Goal: Task Accomplishment & Management: Complete application form

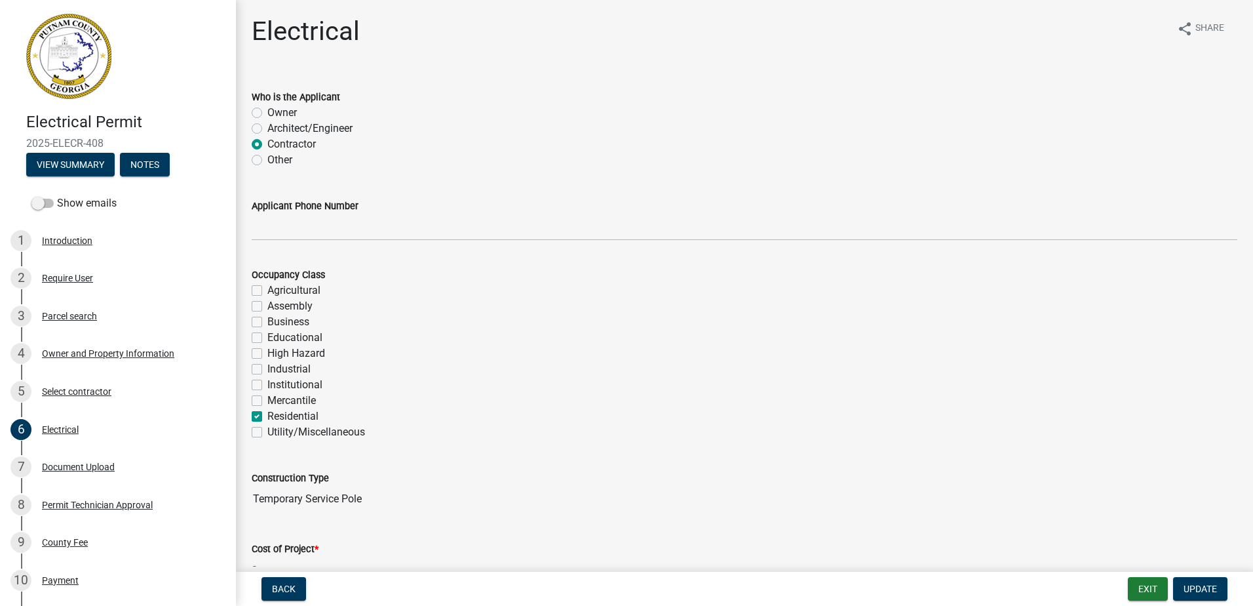
scroll to position [262, 0]
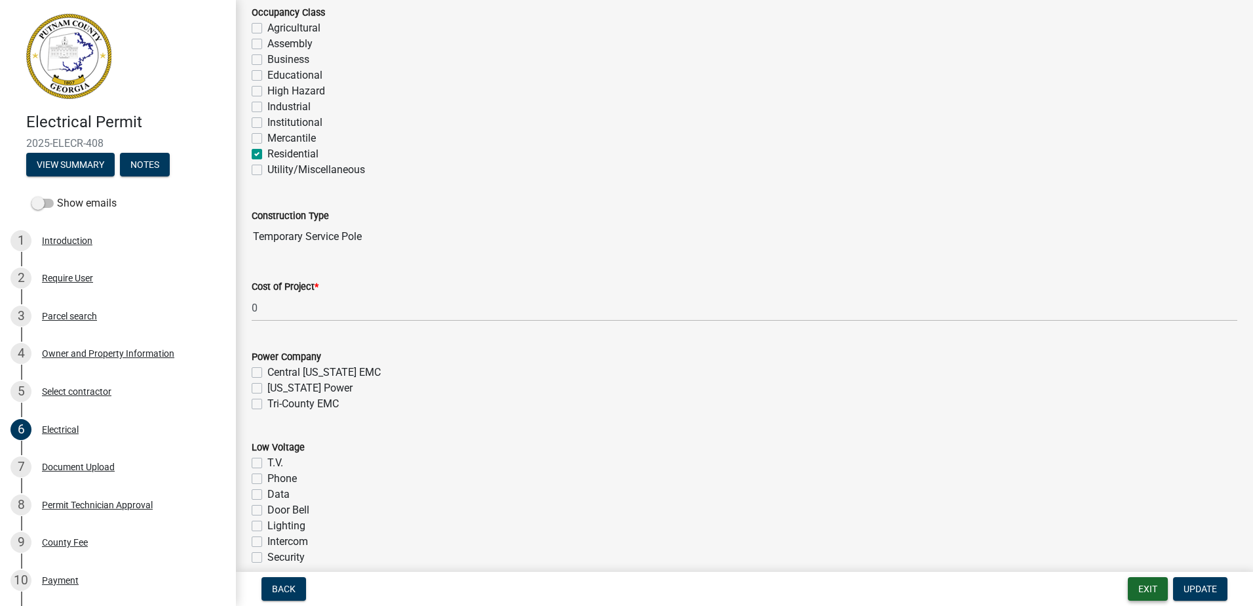
click at [1143, 585] on button "Exit" at bounding box center [1148, 589] width 40 height 24
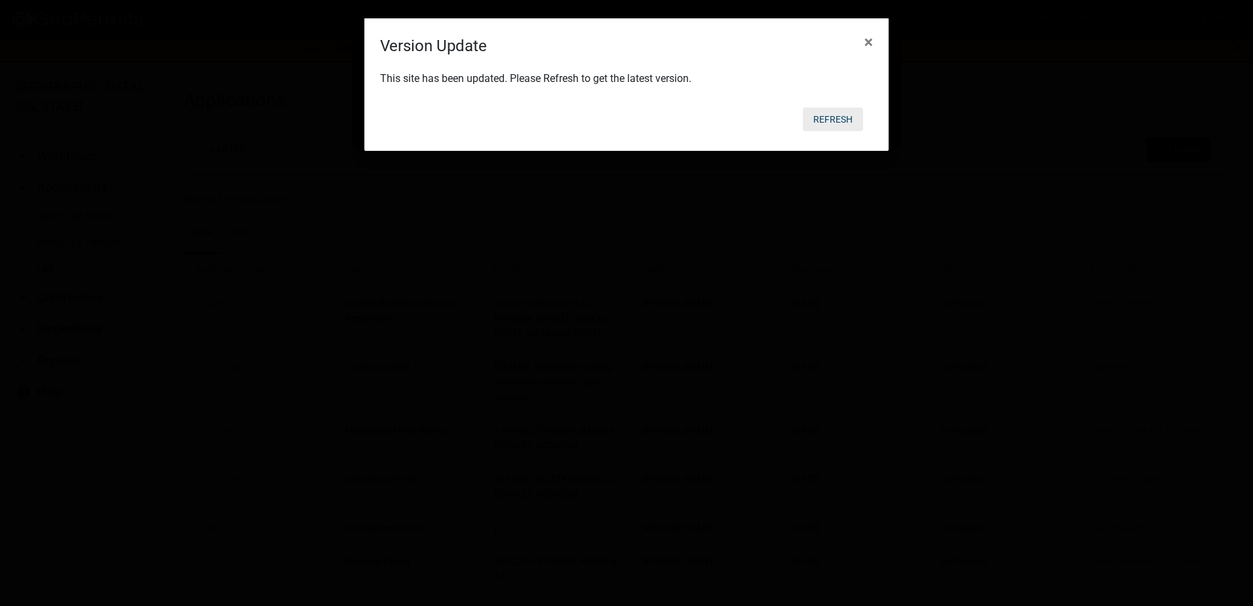
click at [825, 118] on button "Refresh" at bounding box center [833, 119] width 60 height 24
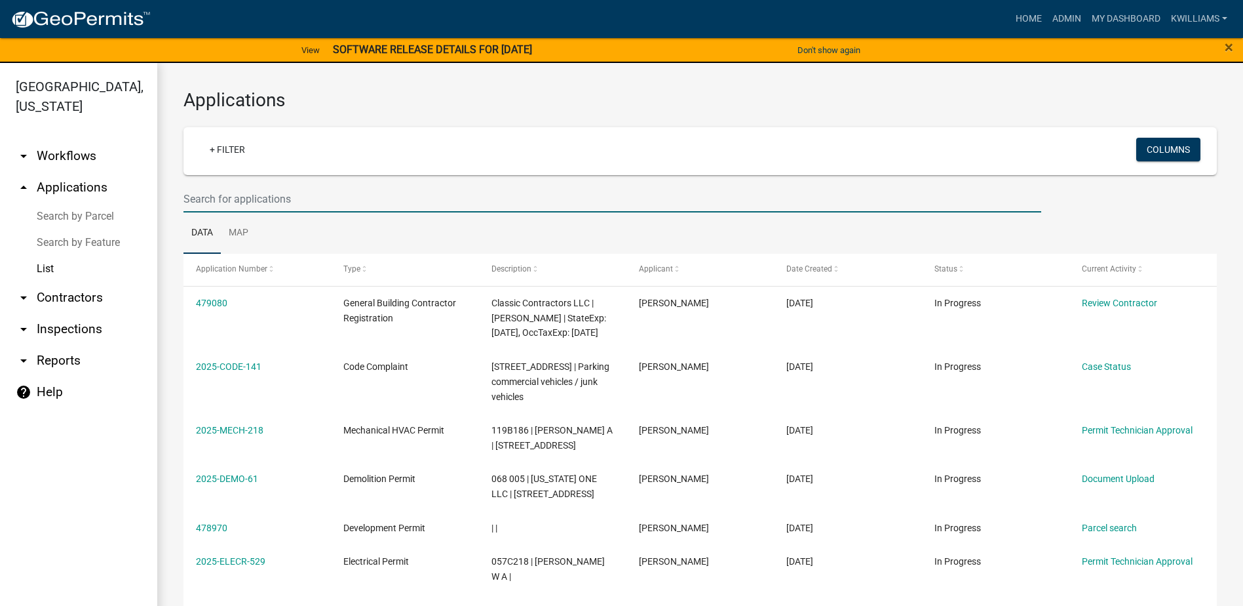
click at [224, 193] on input "text" at bounding box center [613, 198] width 858 height 27
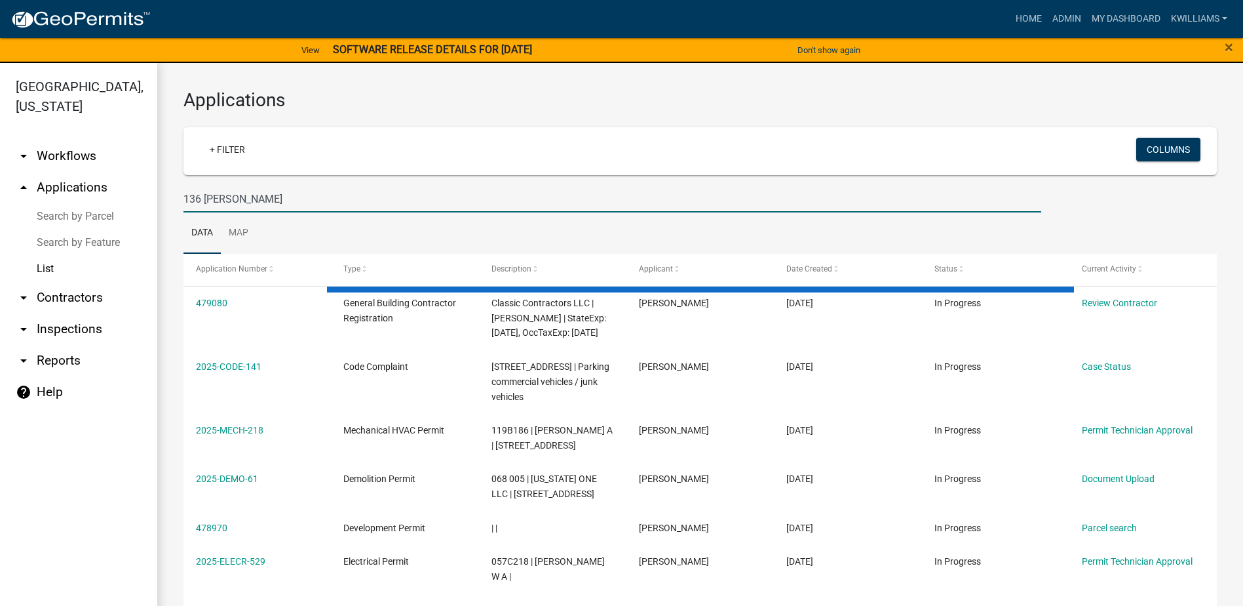
type input "136 [PERSON_NAME]"
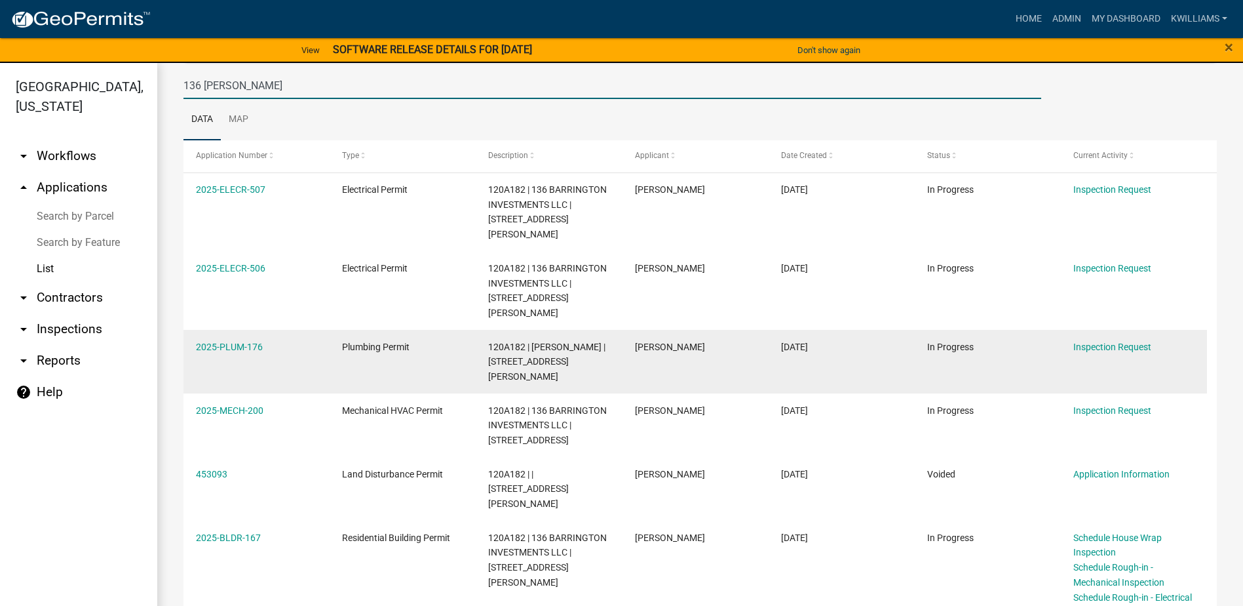
scroll to position [131, 0]
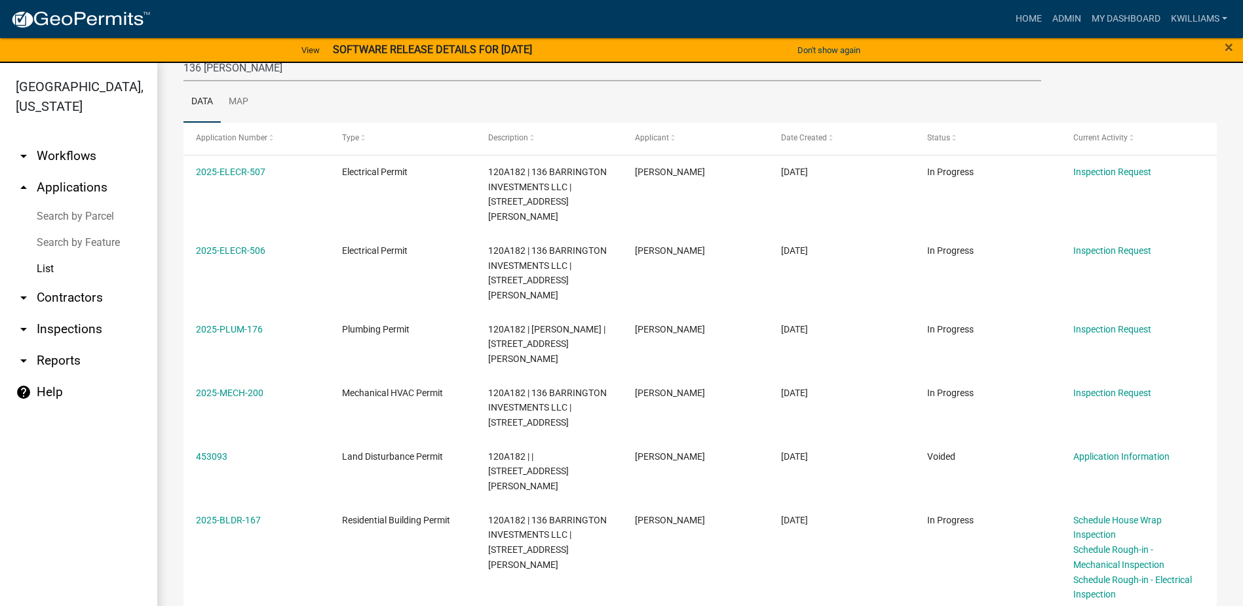
click at [50, 355] on link "arrow_drop_down Reports" at bounding box center [78, 360] width 157 height 31
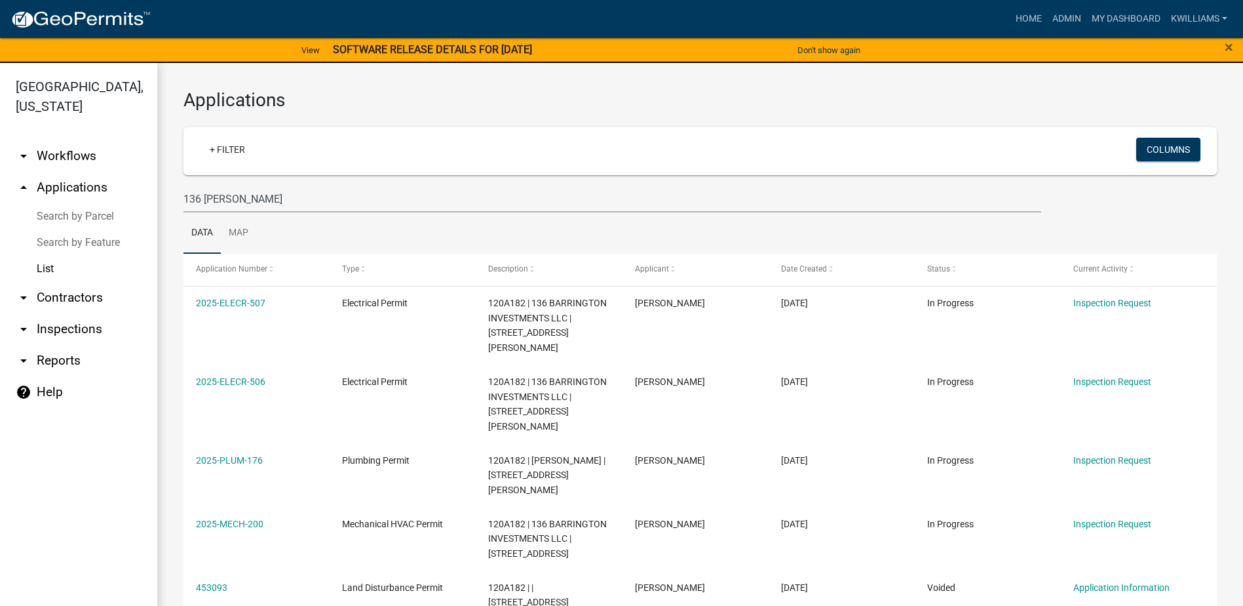
select select "0: null"
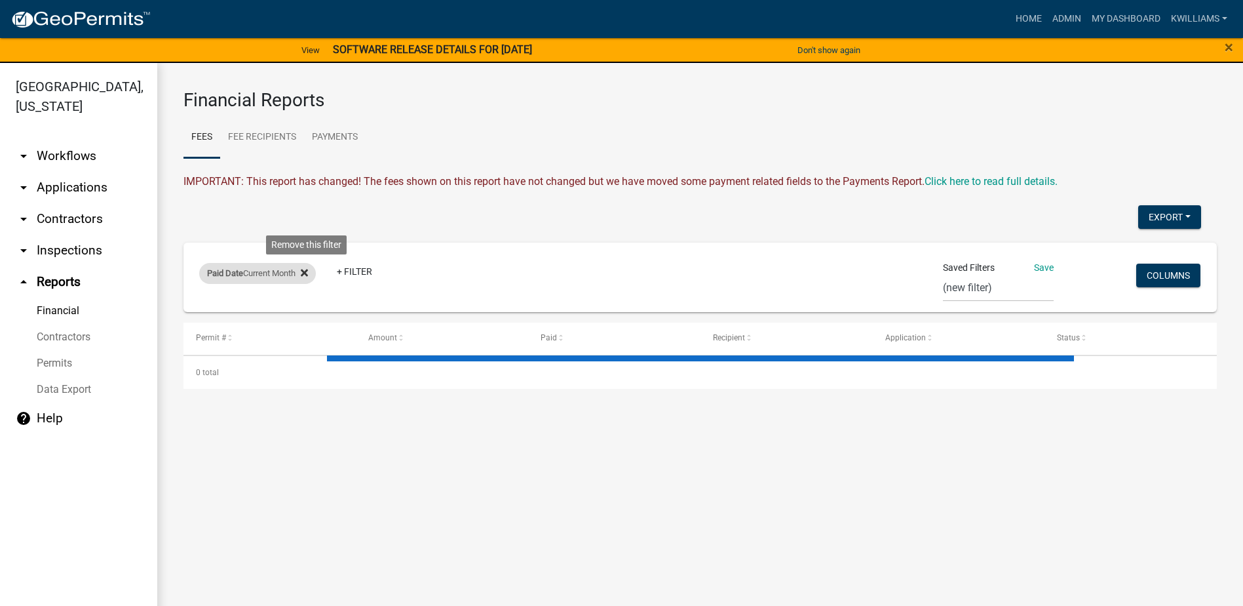
click at [308, 263] on fa-icon at bounding box center [302, 273] width 12 height 21
click at [225, 280] on link "+ Filter" at bounding box center [227, 275] width 56 height 24
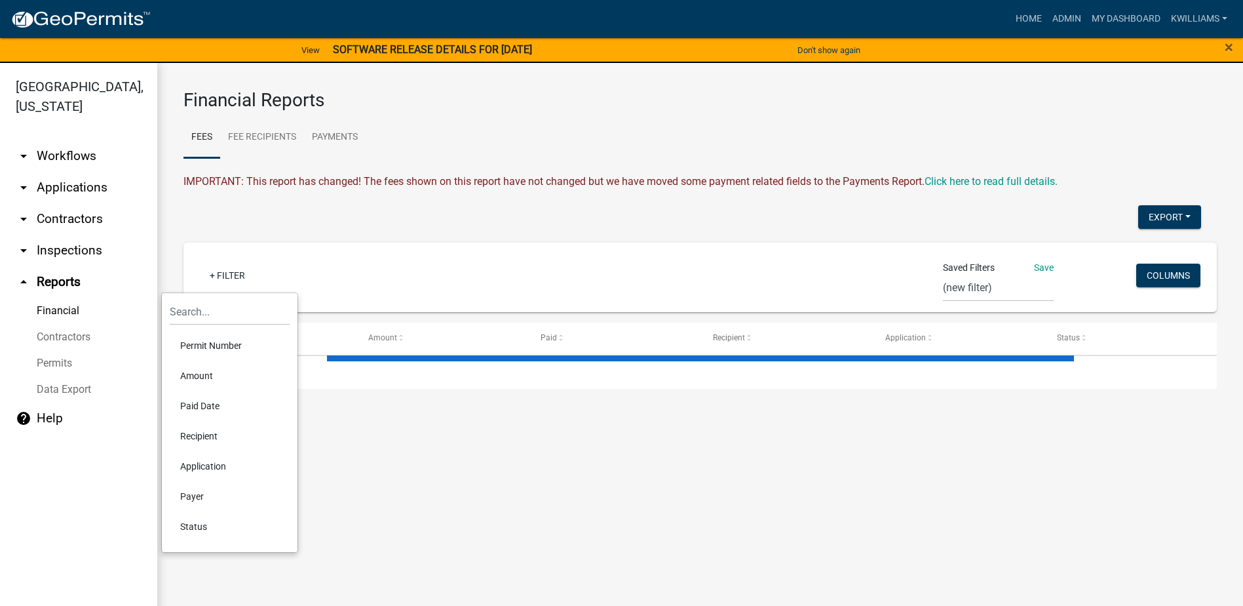
click at [69, 252] on link "arrow_drop_down Inspections" at bounding box center [78, 250] width 157 height 31
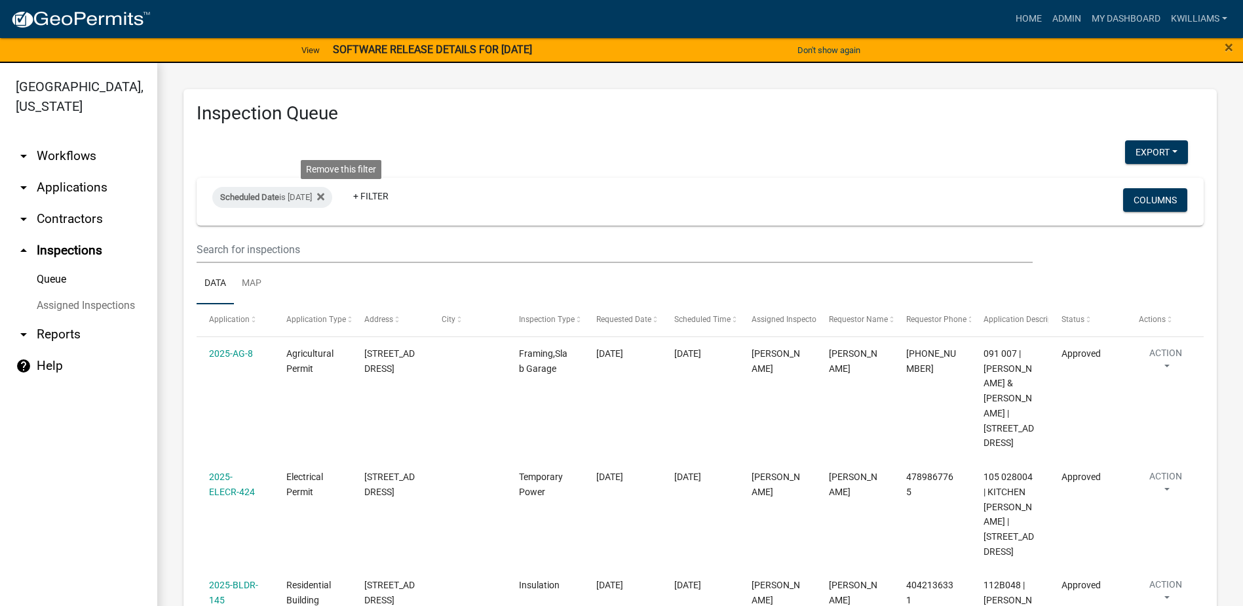
click at [324, 205] on fa-icon at bounding box center [318, 197] width 12 height 21
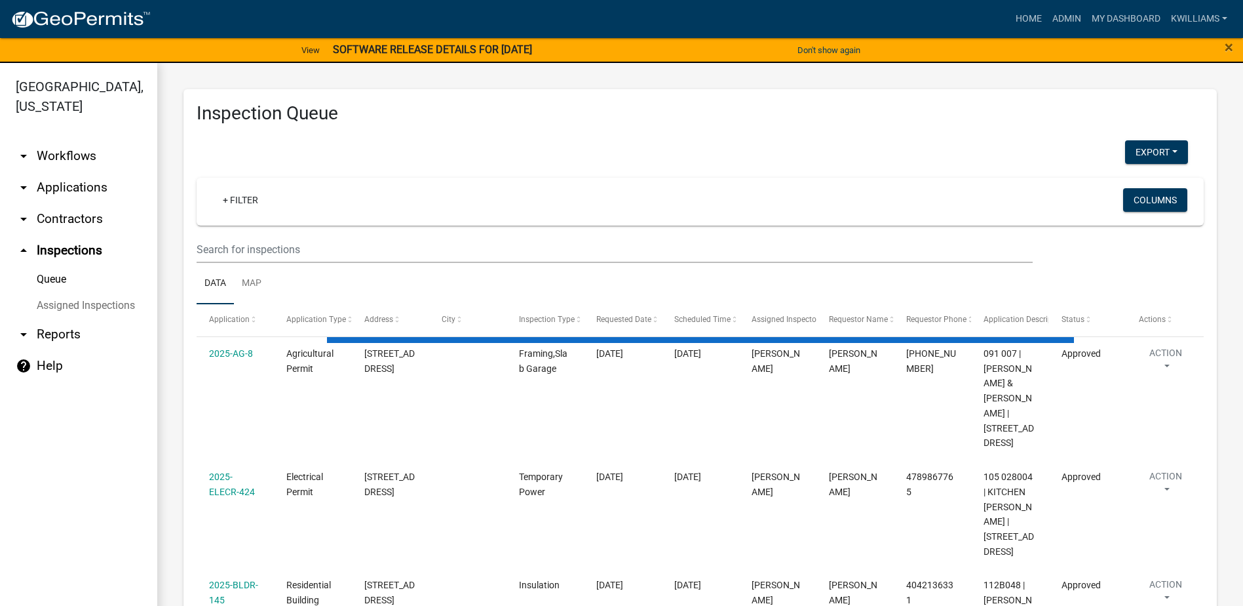
click at [250, 234] on wm-filter-builder "+ Filter Columns" at bounding box center [700, 220] width 1007 height 85
click at [245, 248] on input "text" at bounding box center [615, 249] width 836 height 27
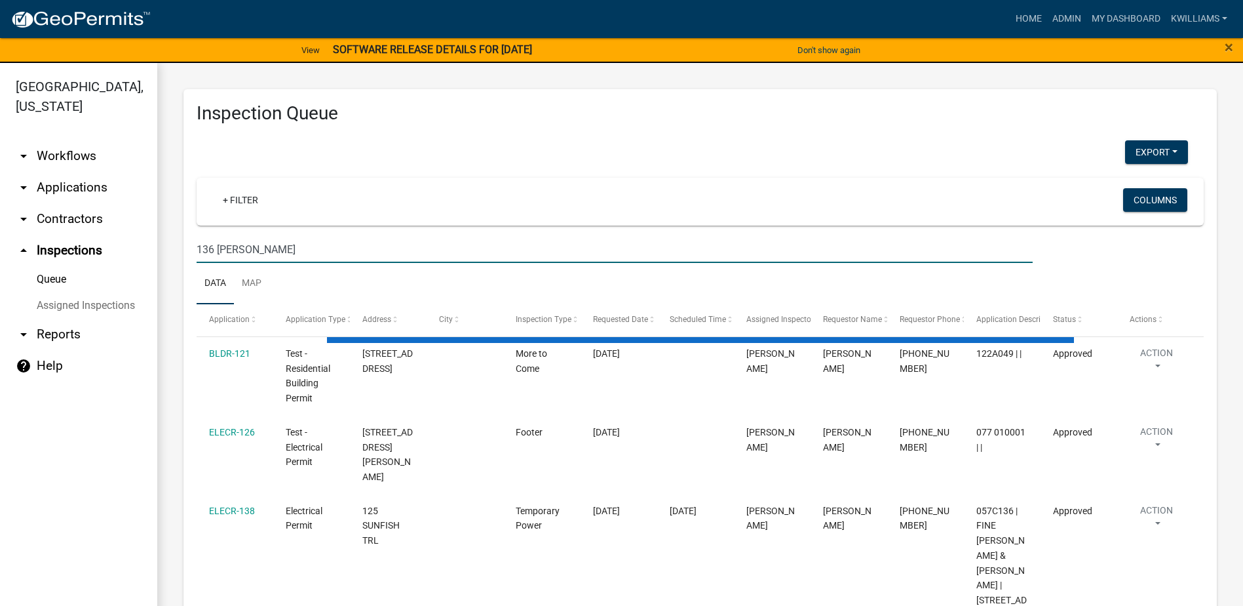
type input "136 [PERSON_NAME]"
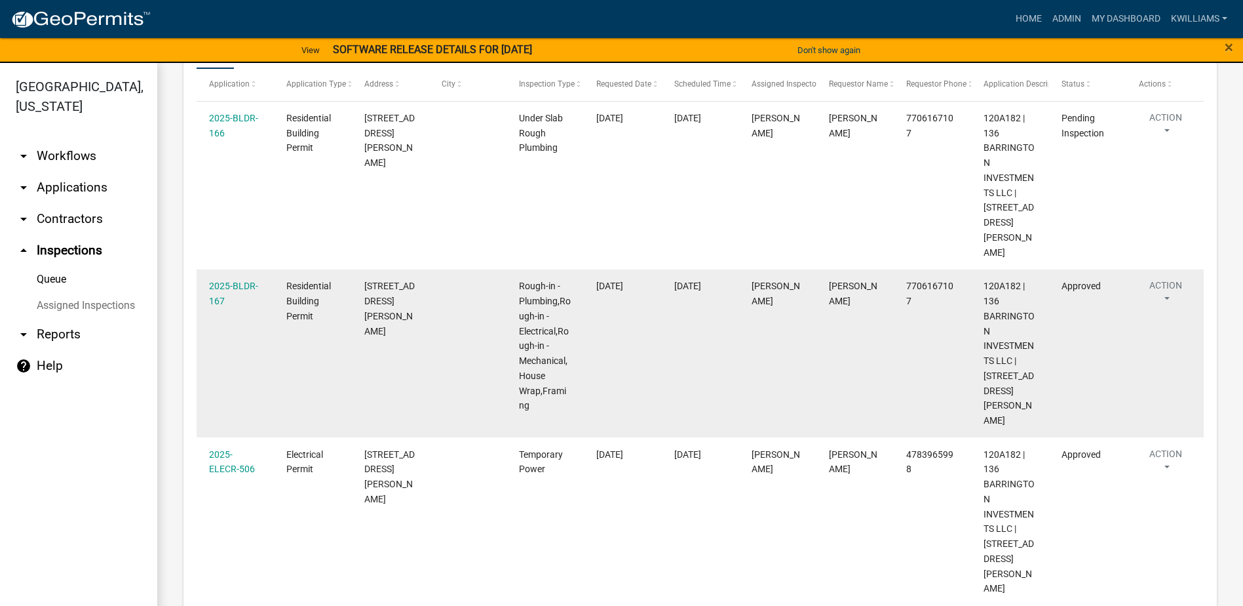
scroll to position [16, 0]
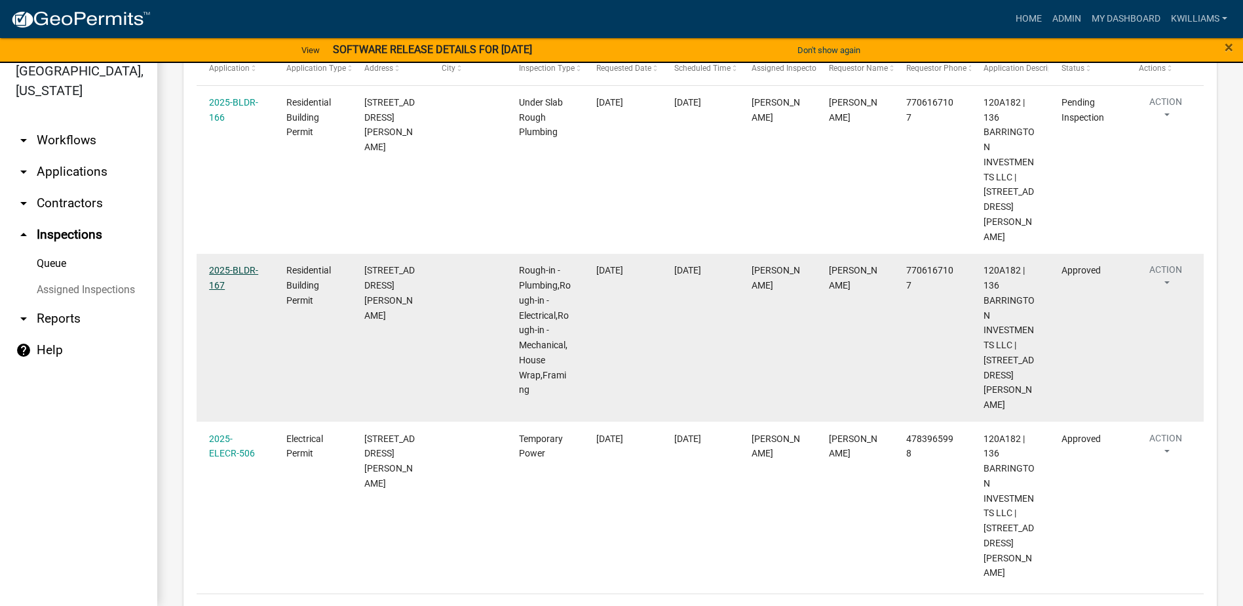
click at [237, 265] on link "2025-BLDR-167" at bounding box center [233, 278] width 49 height 26
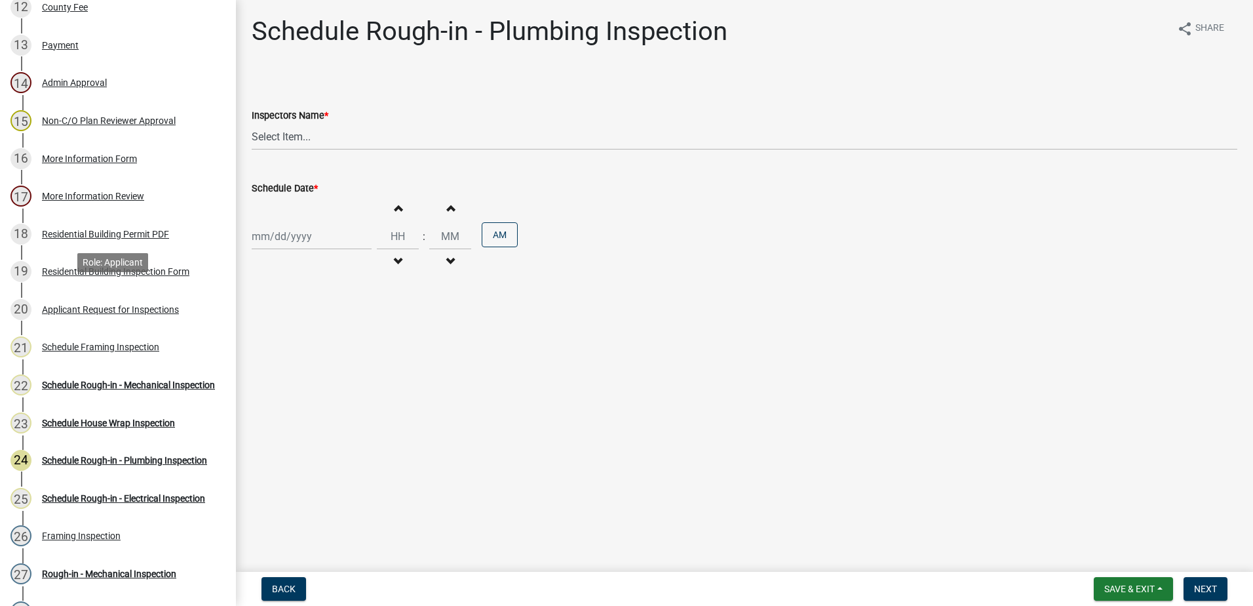
scroll to position [655, 0]
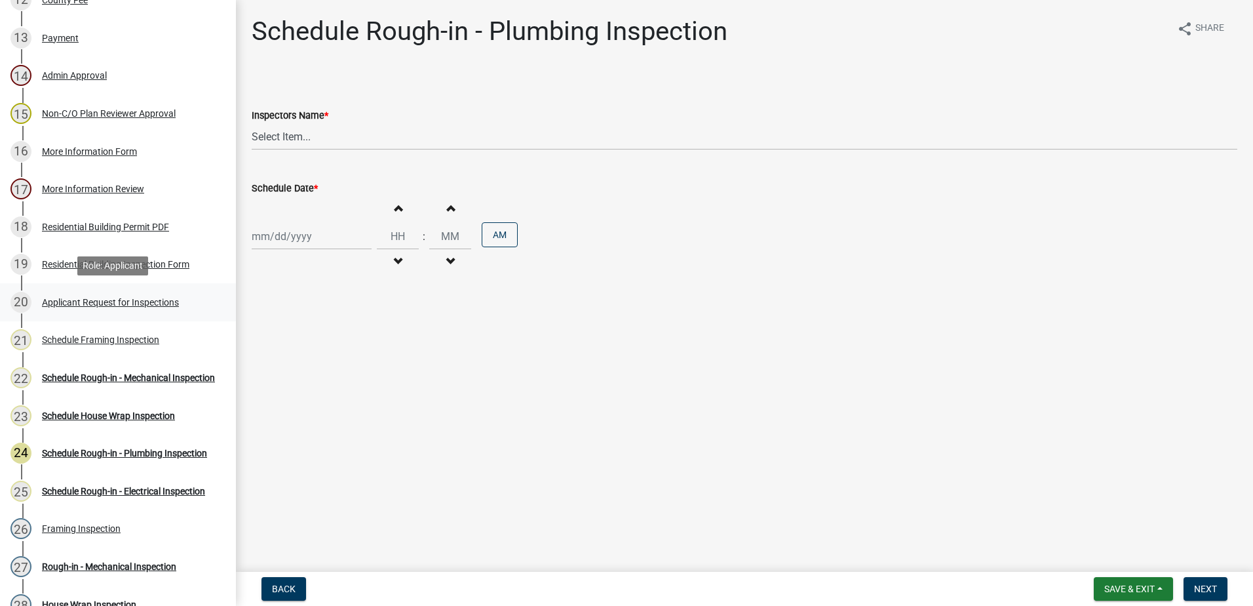
click at [120, 298] on div "Applicant Request for Inspections" at bounding box center [110, 302] width 137 height 9
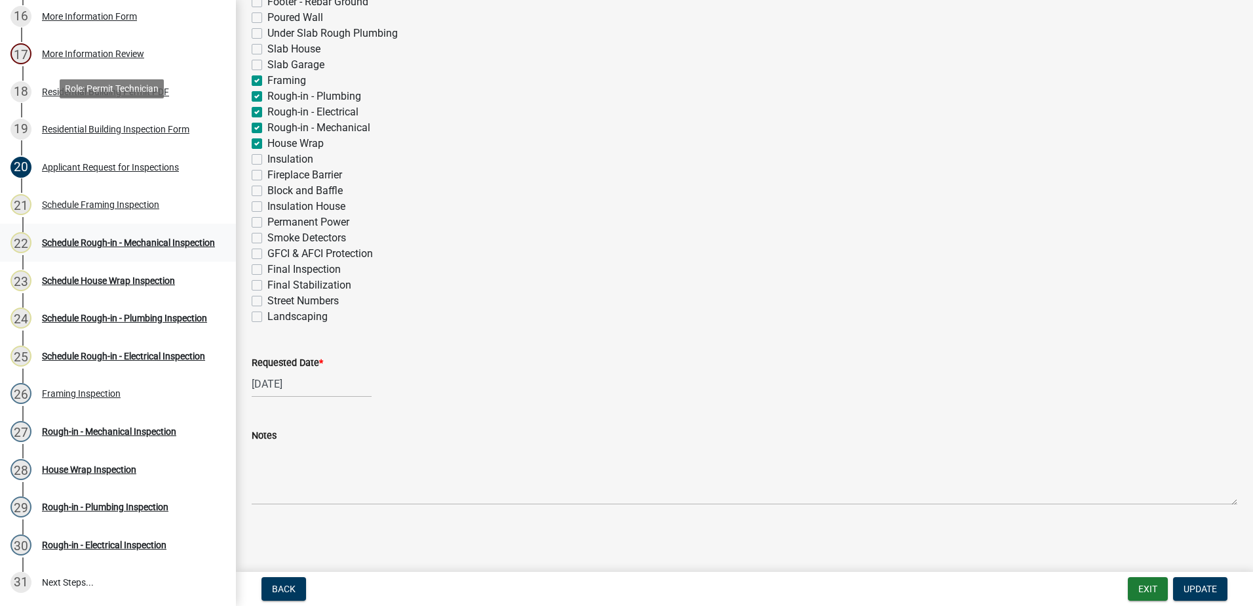
scroll to position [908, 0]
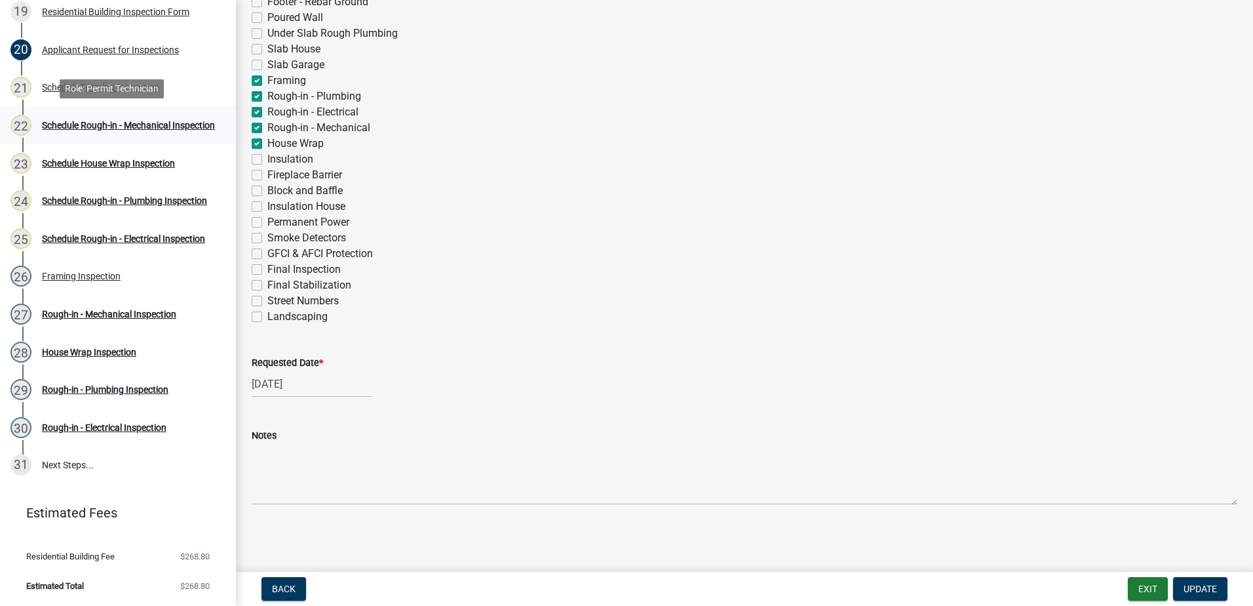
click at [104, 124] on div "Schedule Rough-in - Mechanical Inspection" at bounding box center [128, 125] width 173 height 9
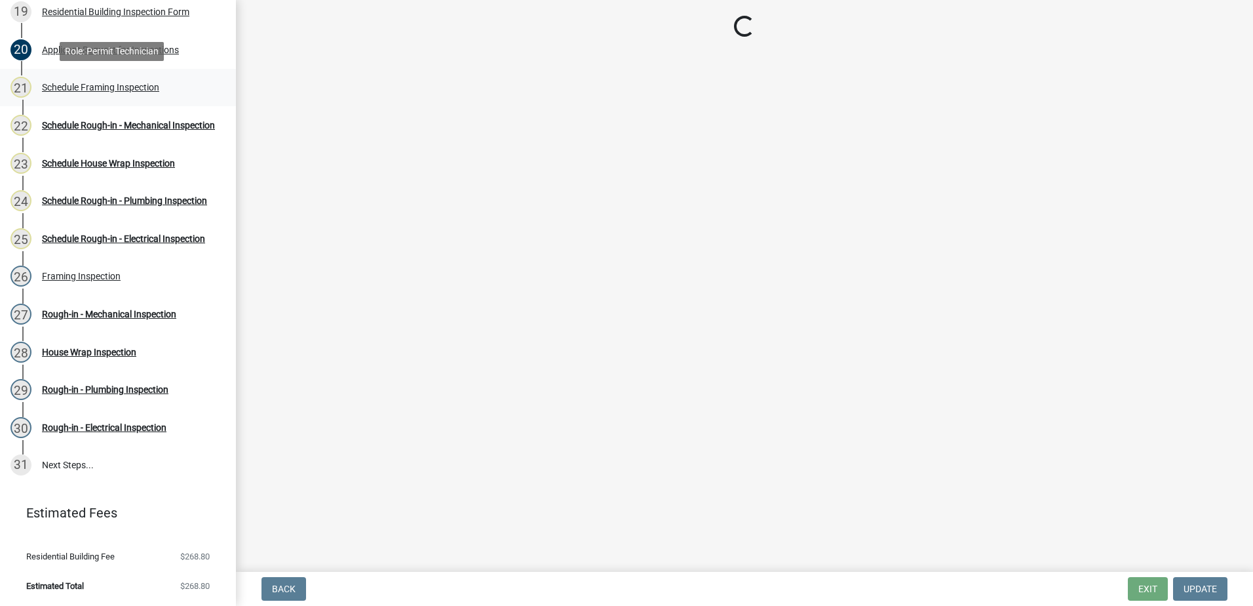
click at [97, 90] on div "Schedule Framing Inspection" at bounding box center [100, 87] width 117 height 9
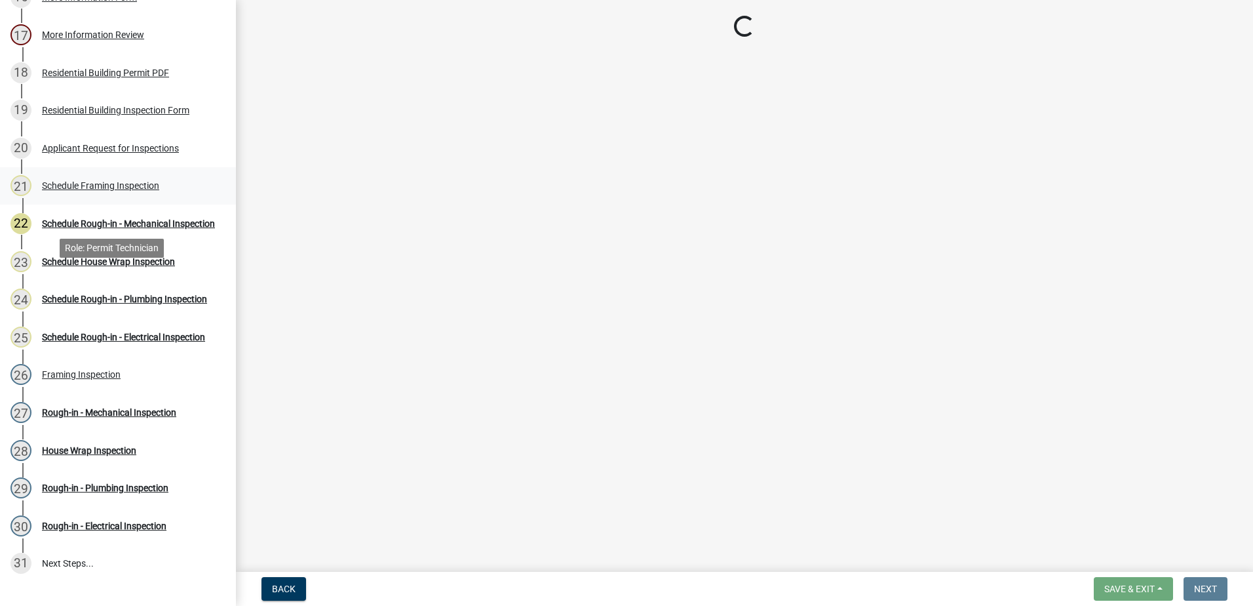
scroll to position [711, 0]
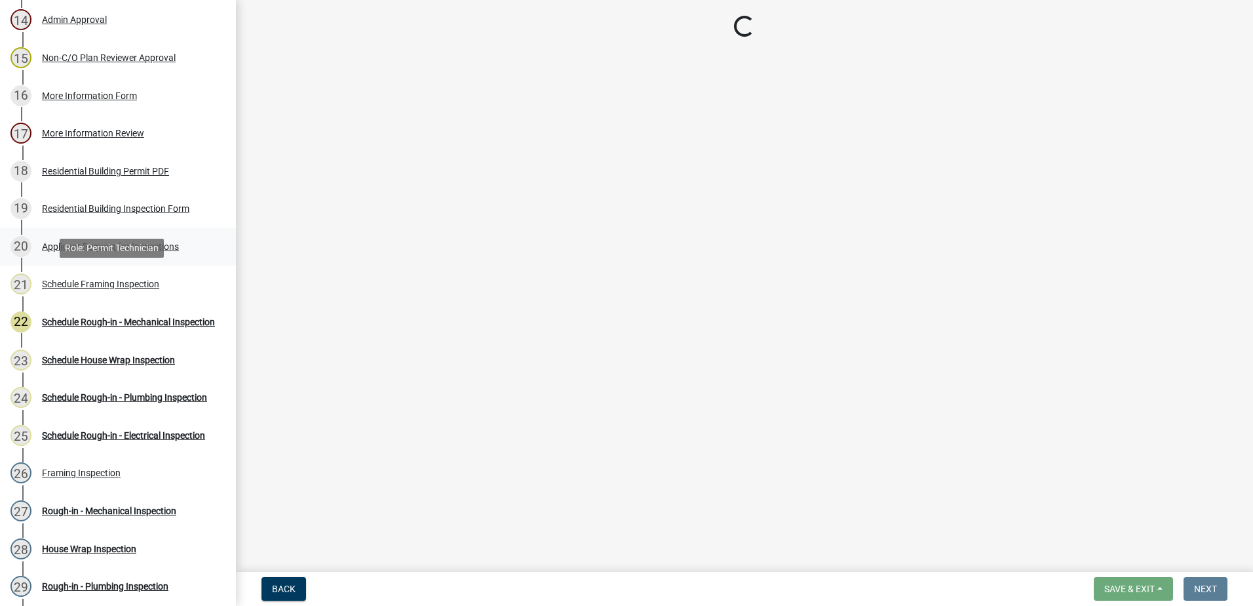
select select "07642ab0-564c-47bb-824b-0ccf2da83593"
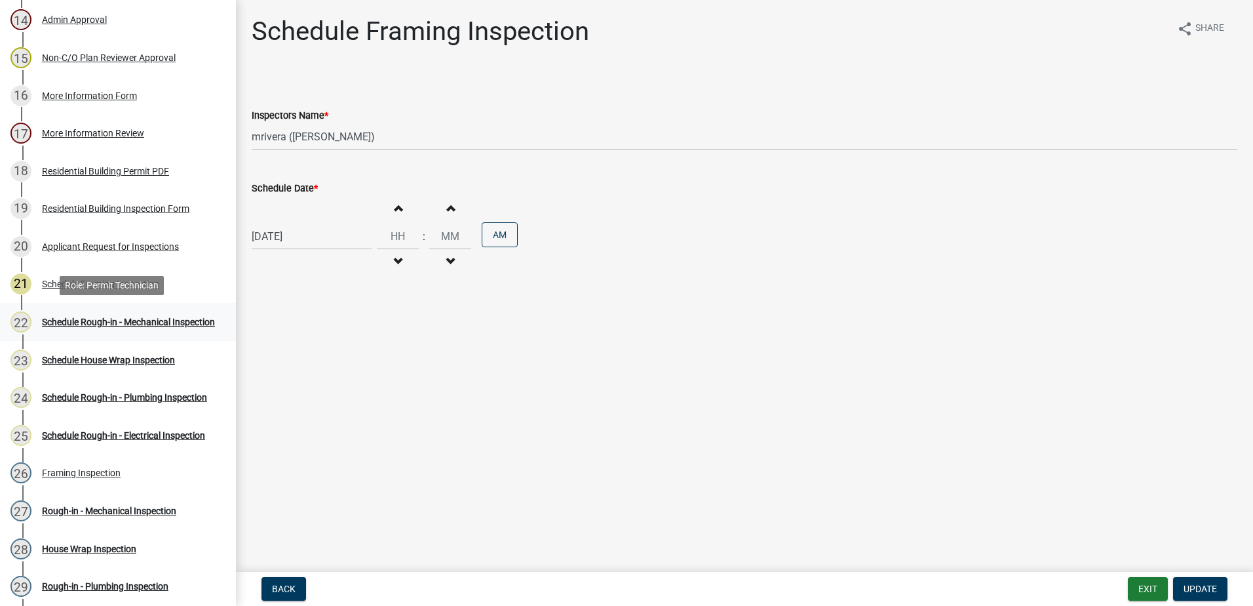
click at [87, 317] on div "Schedule Rough-in - Mechanical Inspection" at bounding box center [128, 321] width 173 height 9
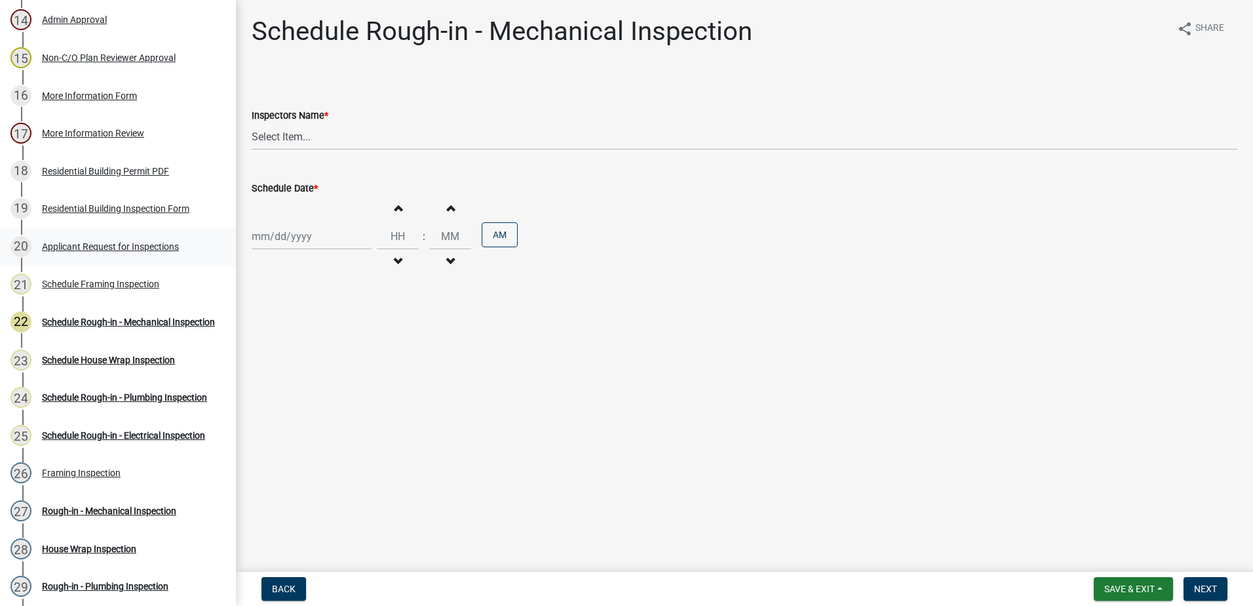
click at [138, 244] on div "Applicant Request for Inspections" at bounding box center [110, 246] width 137 height 9
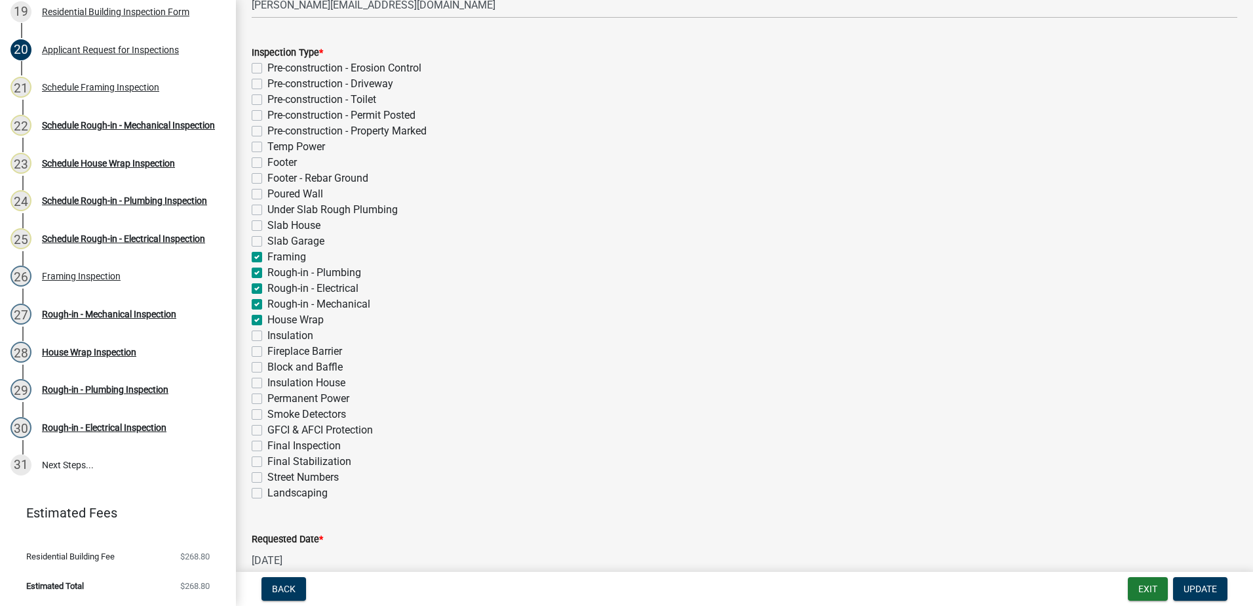
scroll to position [262, 0]
click at [267, 248] on label "Framing" at bounding box center [286, 254] width 39 height 16
click at [267, 248] on input "Framing" at bounding box center [271, 250] width 9 height 9
checkbox input "false"
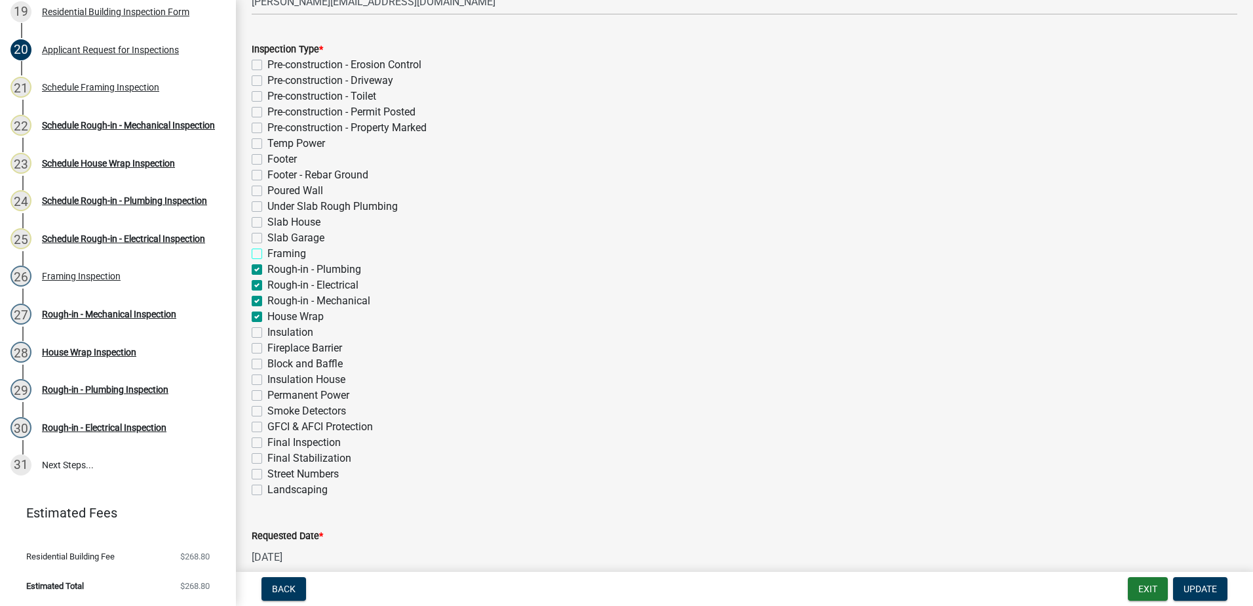
checkbox input "false"
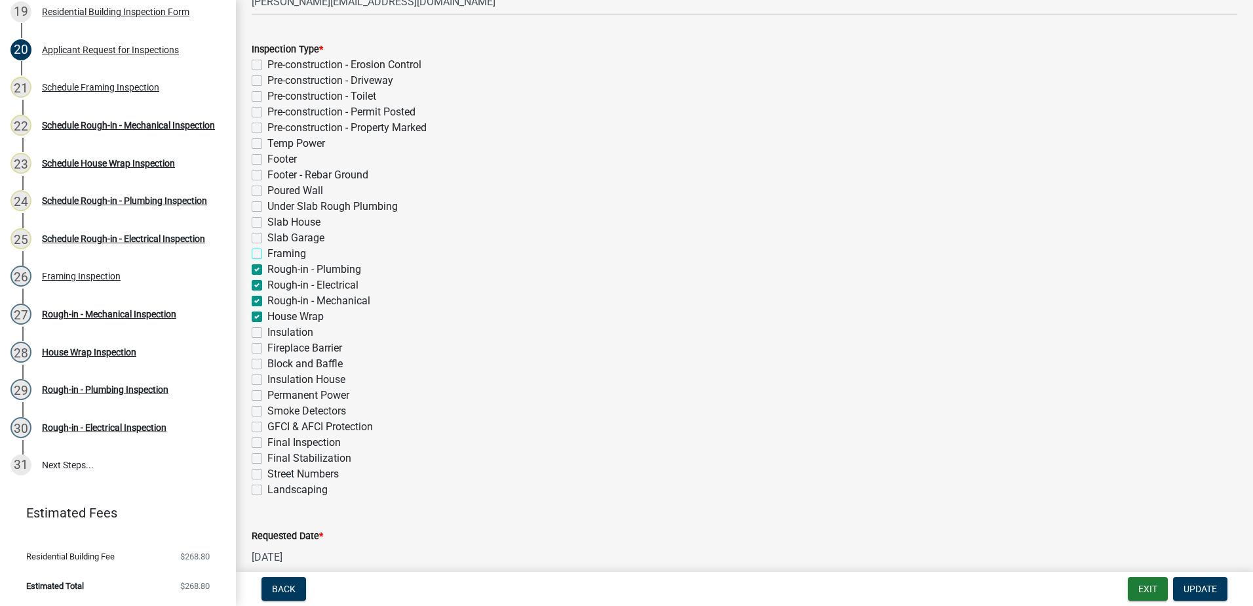
checkbox input "false"
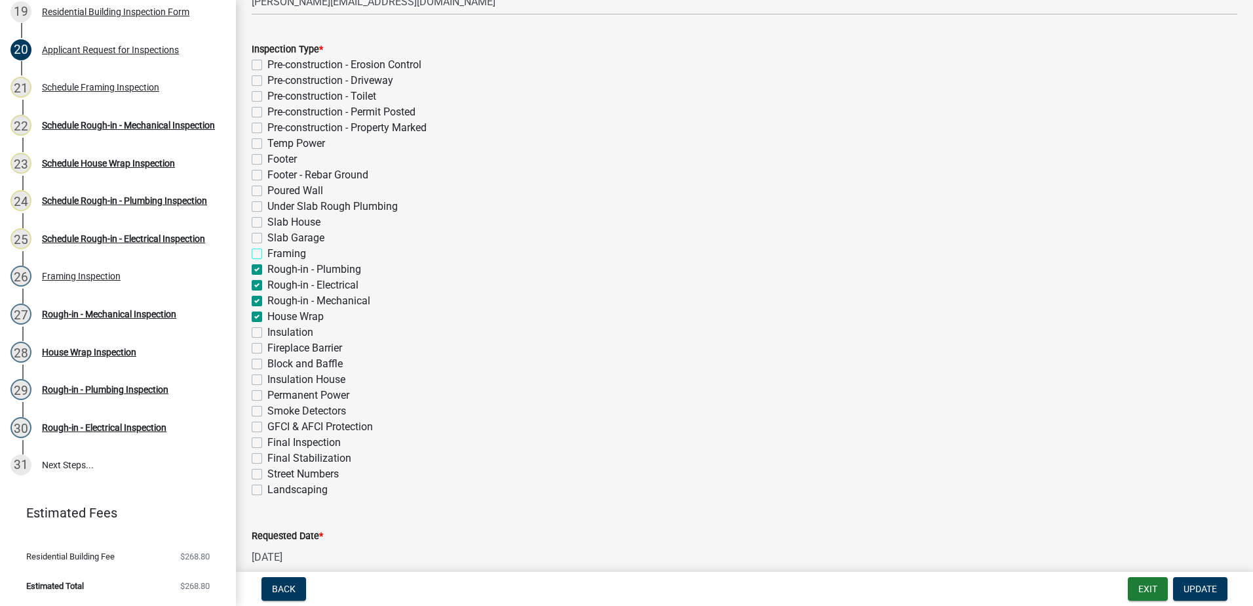
checkbox input "false"
checkbox input "true"
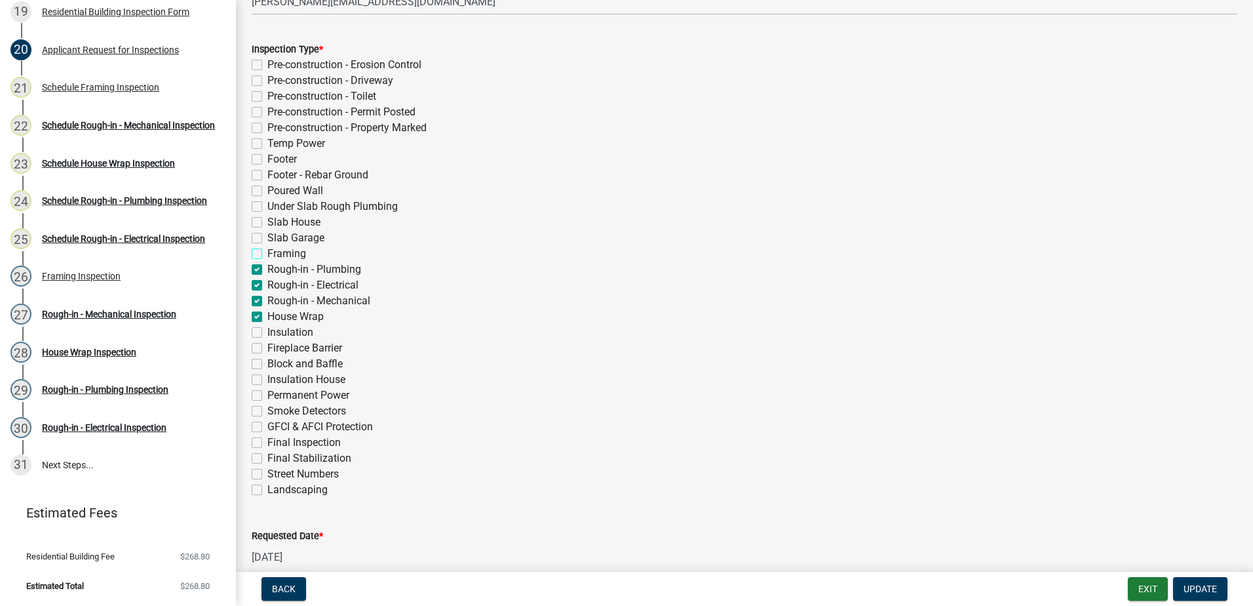
checkbox input "true"
checkbox input "false"
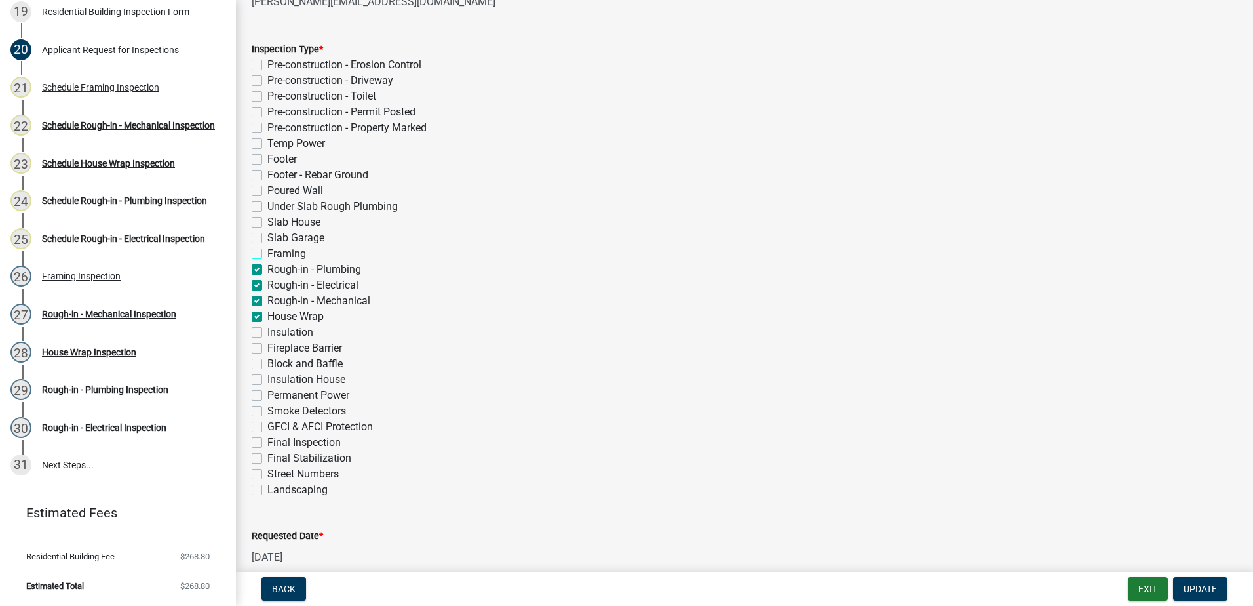
checkbox input "false"
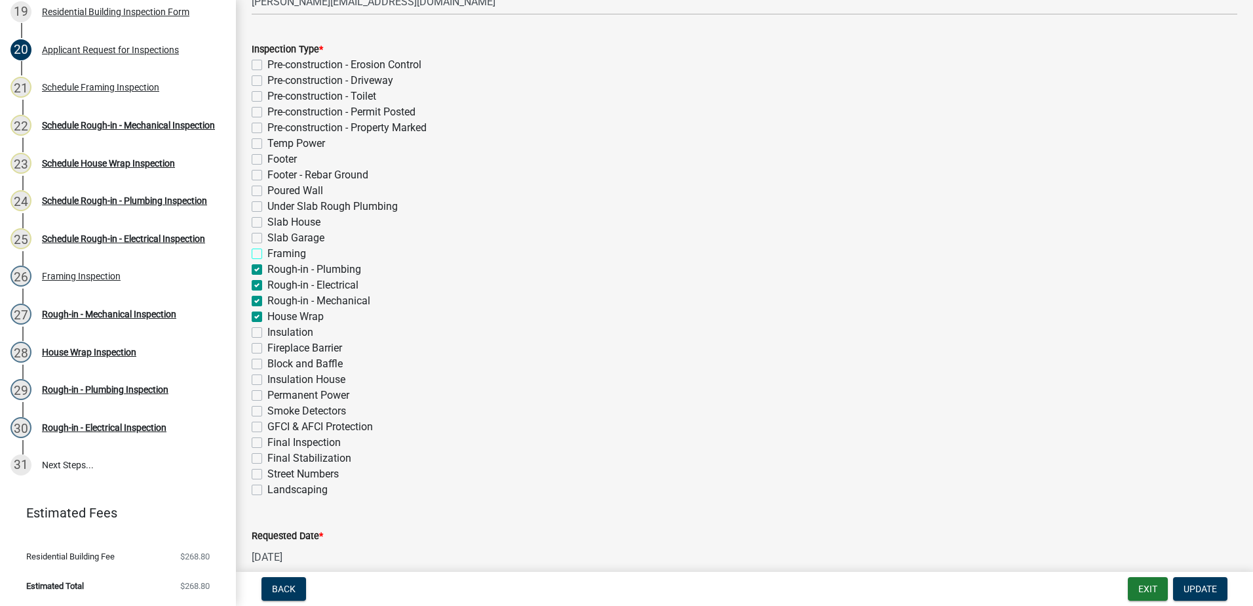
checkbox input "false"
click at [267, 269] on label "Rough-in - Plumbing" at bounding box center [314, 270] width 94 height 16
click at [267, 269] on input "Rough-in - Plumbing" at bounding box center [271, 266] width 9 height 9
checkbox input "false"
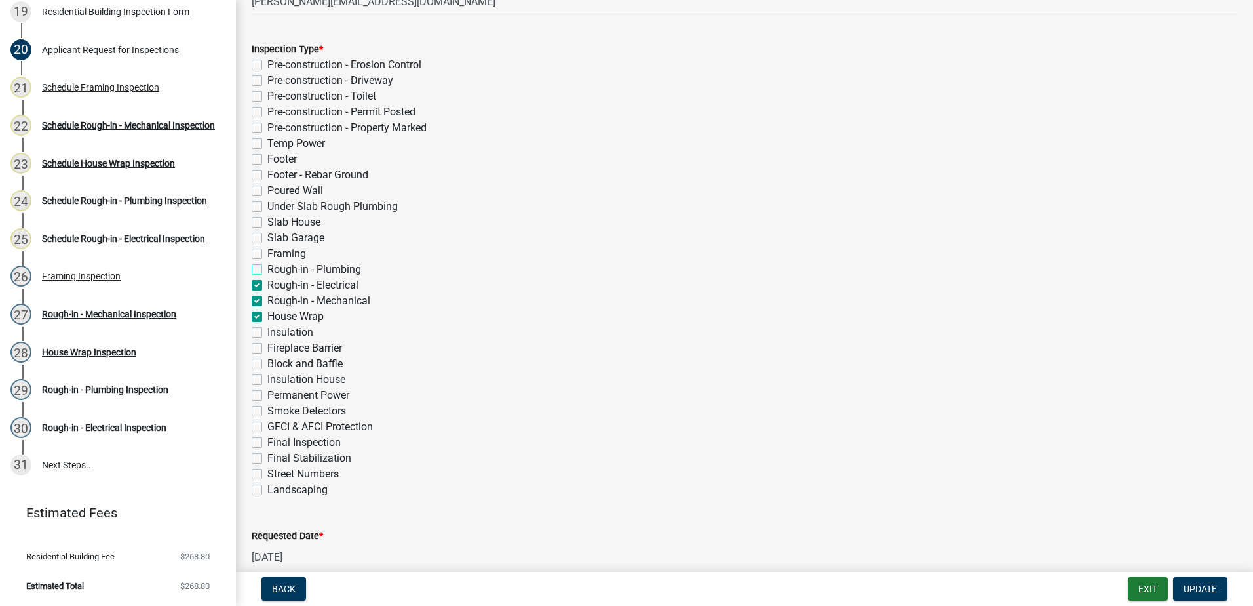
checkbox input "false"
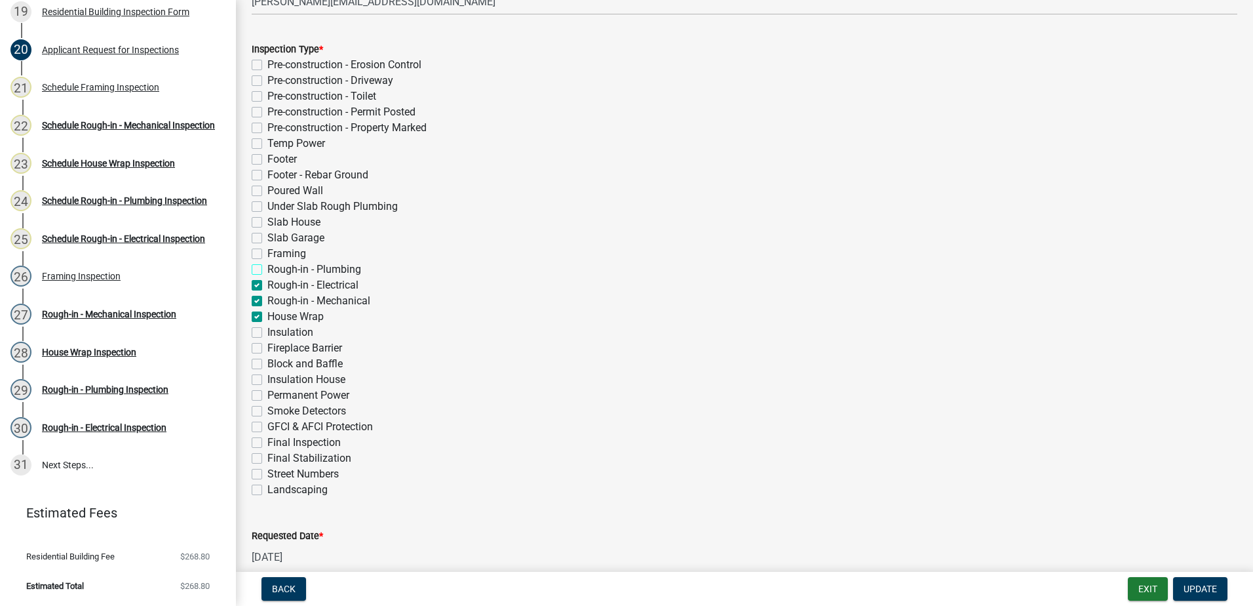
checkbox input "false"
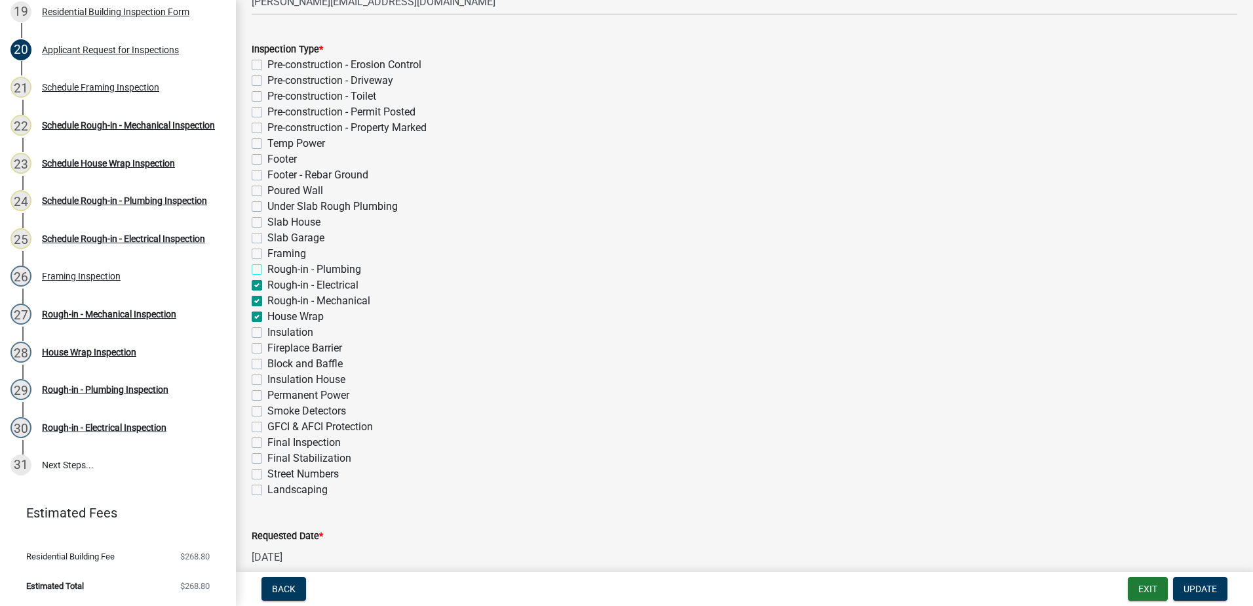
checkbox input "false"
checkbox input "true"
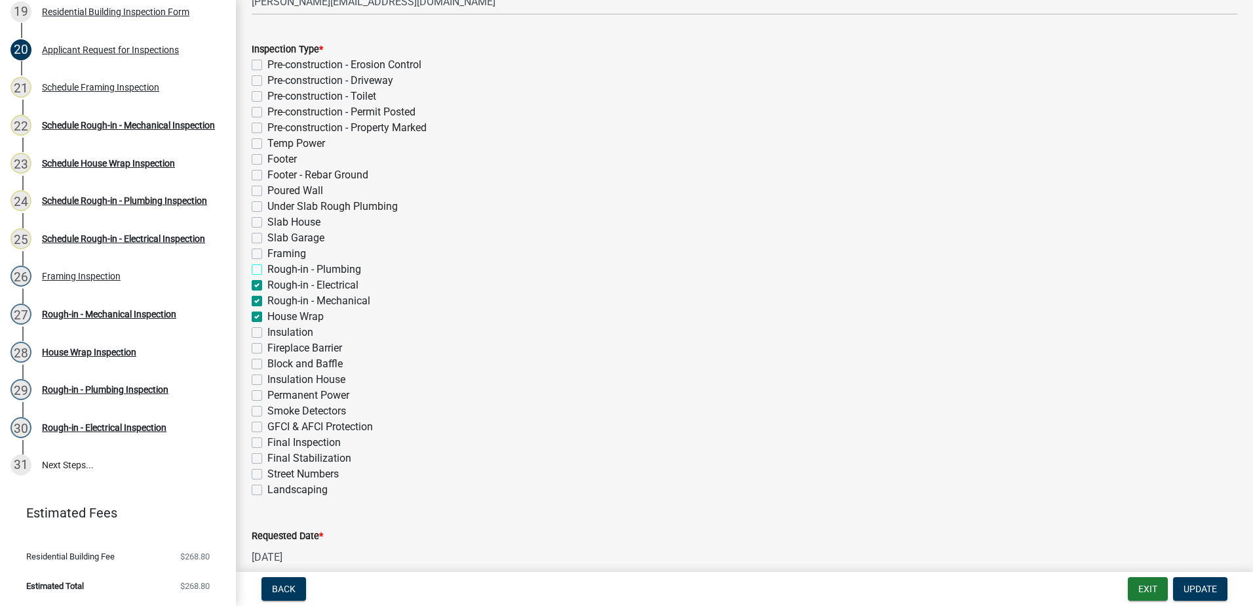
checkbox input "true"
checkbox input "false"
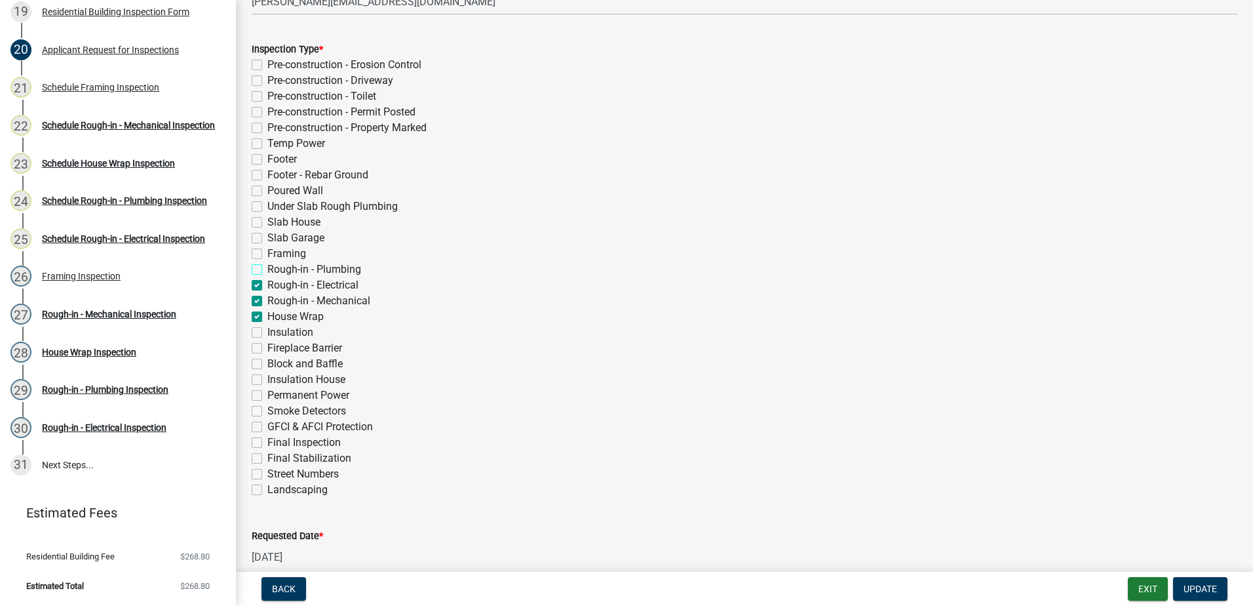
checkbox input "false"
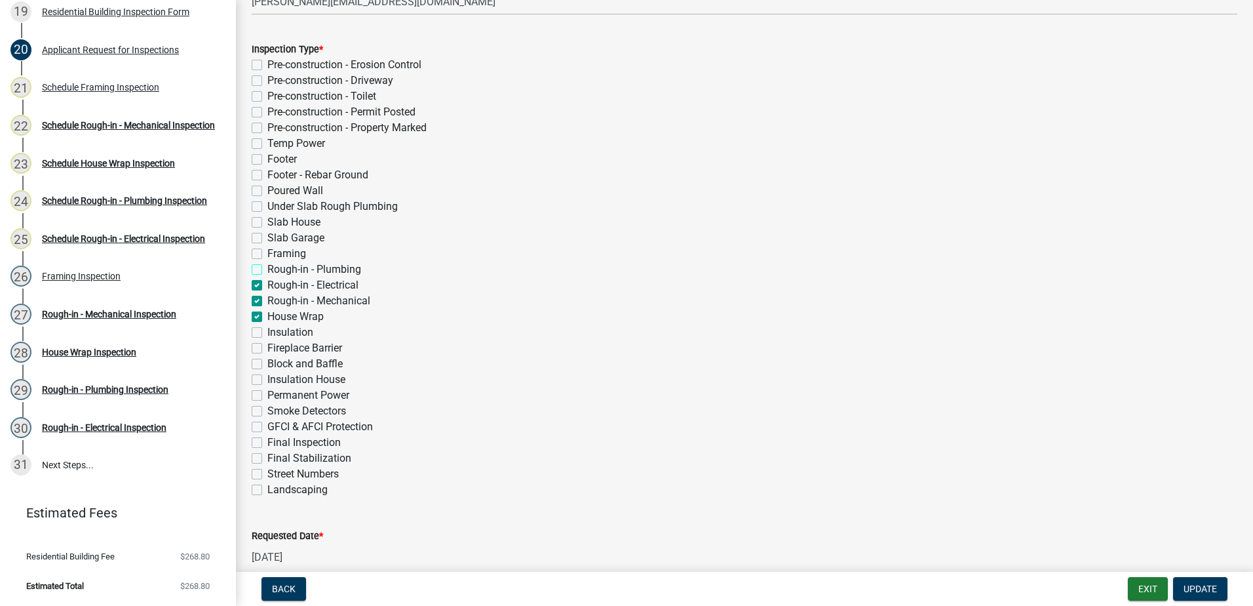
checkbox input "false"
click at [256, 290] on div "Rough-in - Electrical" at bounding box center [745, 285] width 986 height 16
click at [267, 286] on label "Rough-in - Electrical" at bounding box center [312, 285] width 91 height 16
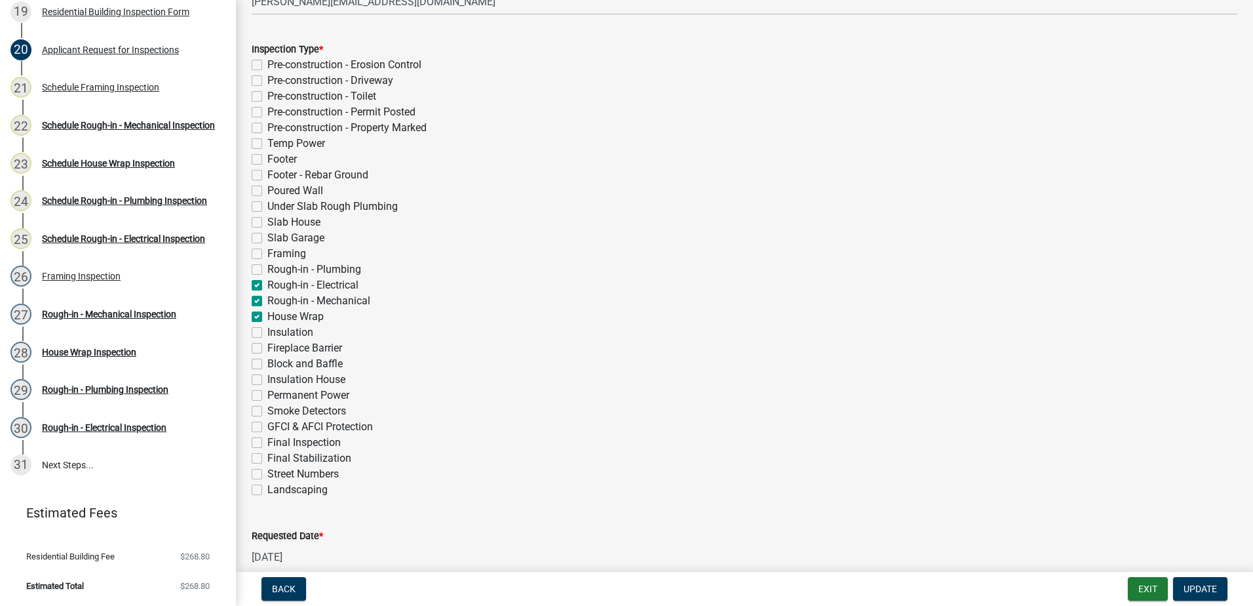
click at [267, 286] on input "Rough-in - Electrical" at bounding box center [271, 281] width 9 height 9
checkbox input "false"
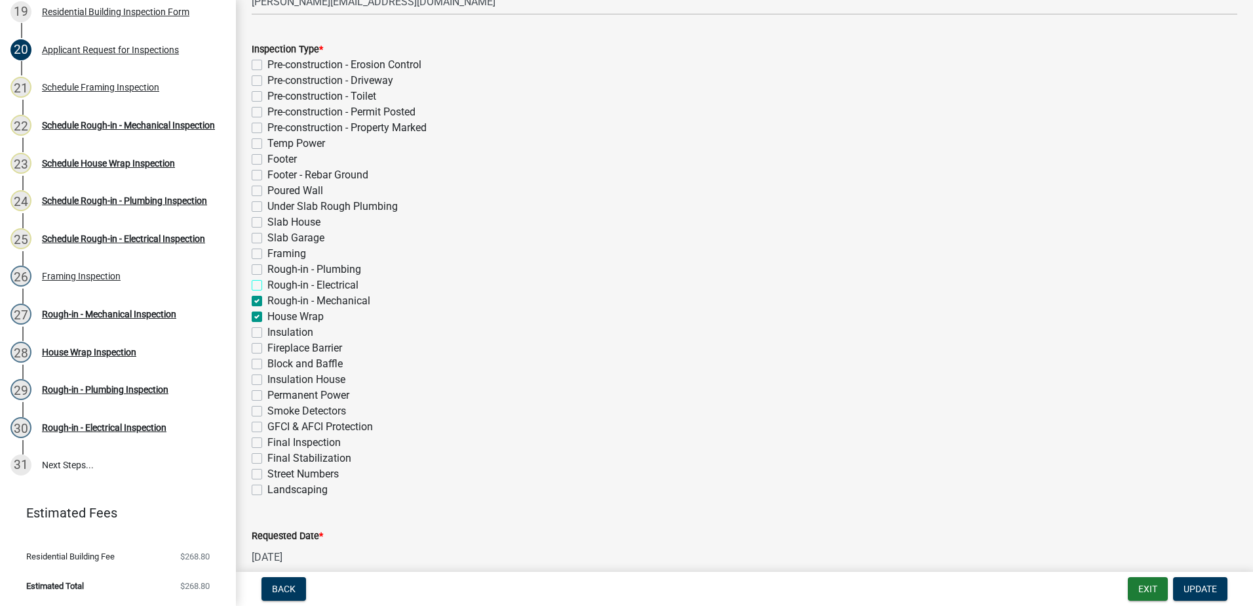
checkbox input "false"
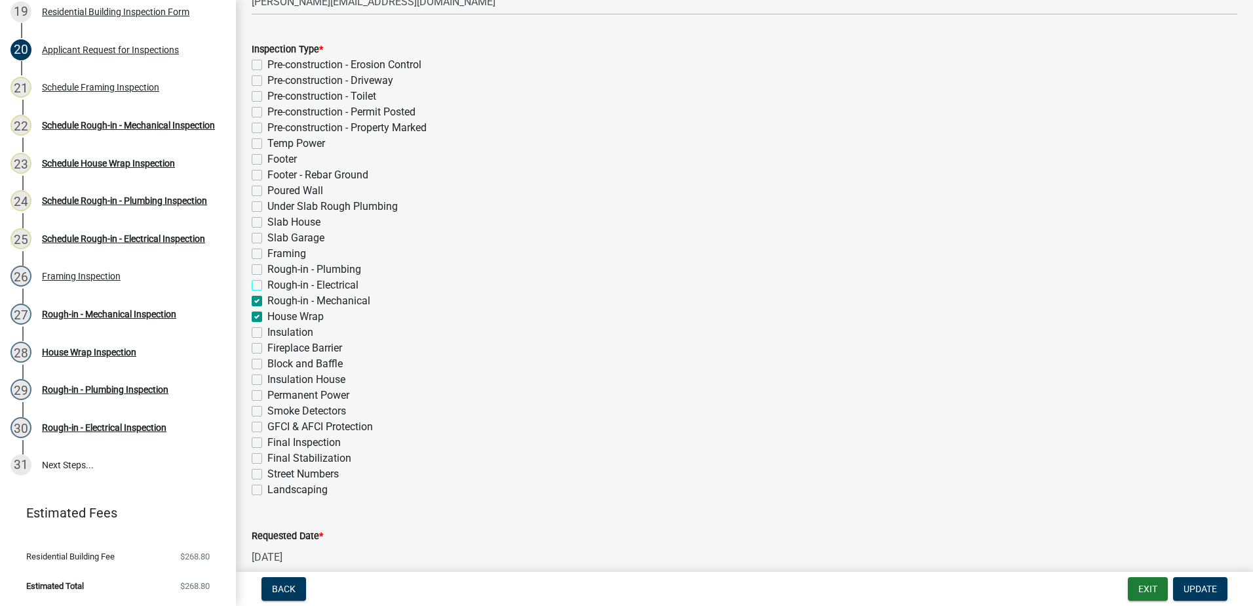
checkbox input "false"
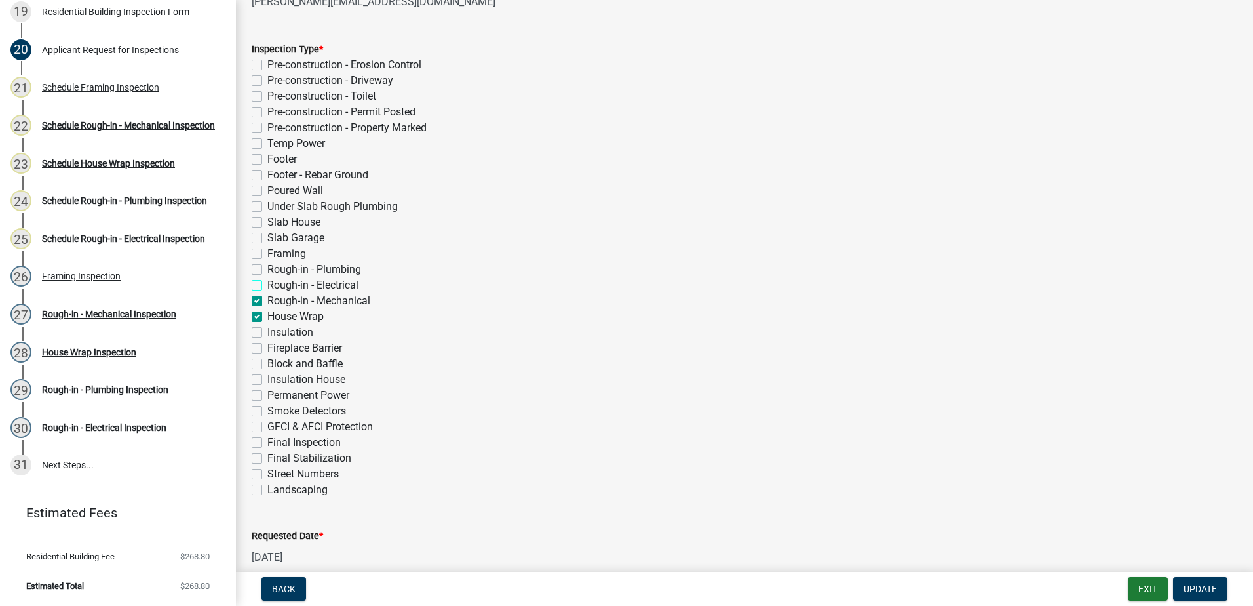
checkbox input "false"
checkbox input "true"
checkbox input "false"
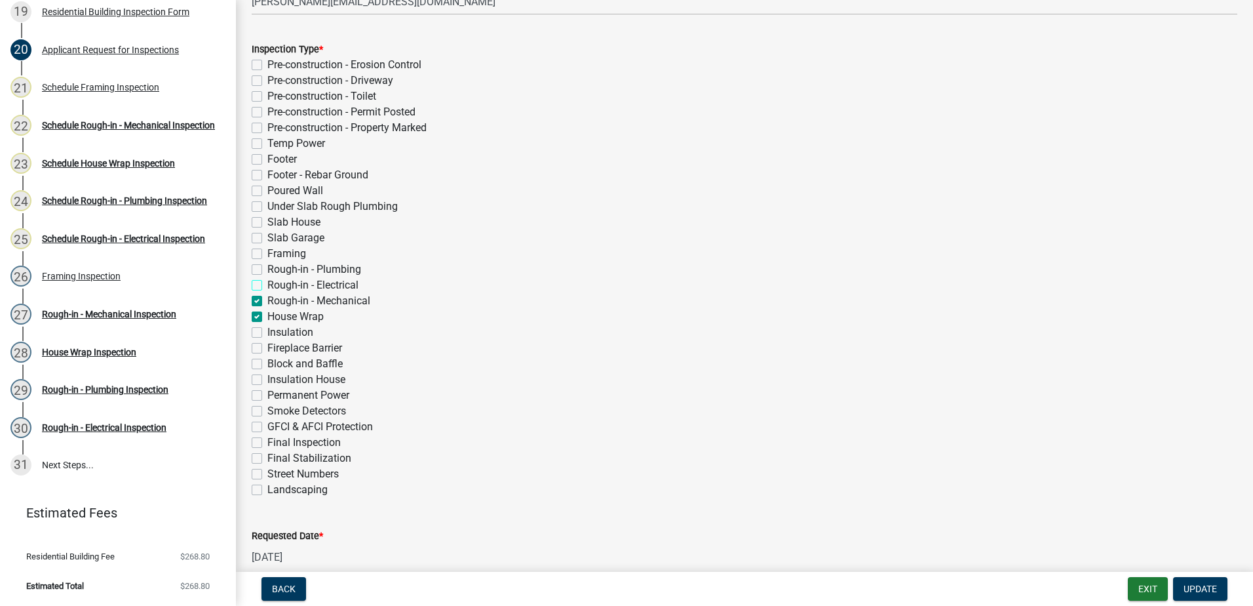
checkbox input "false"
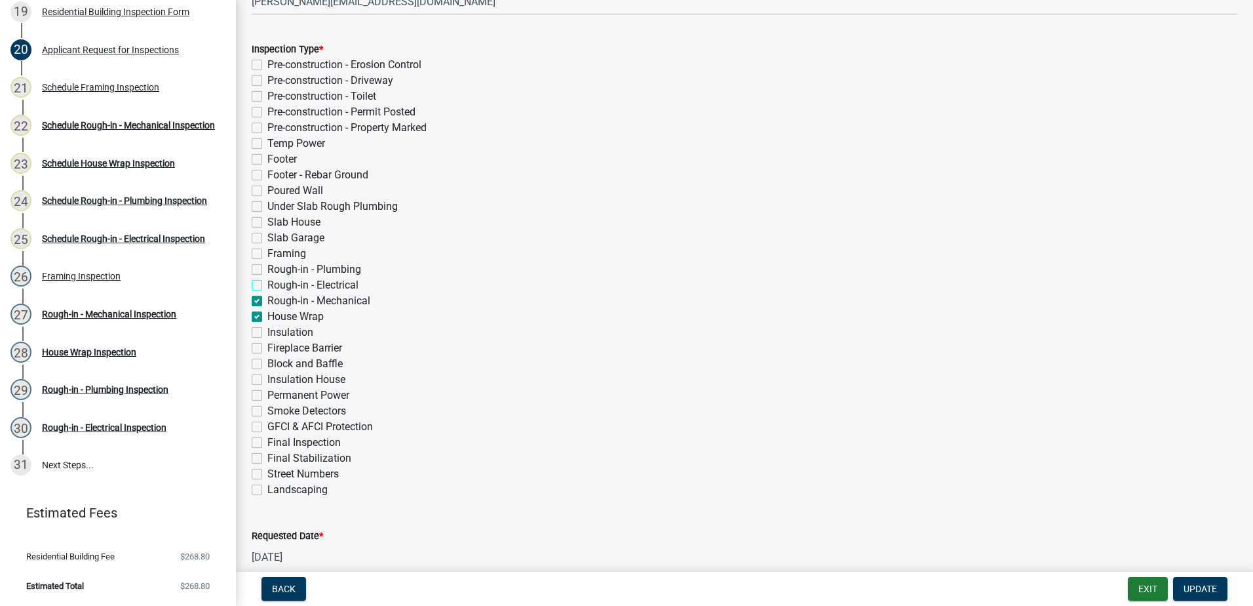
checkbox input "false"
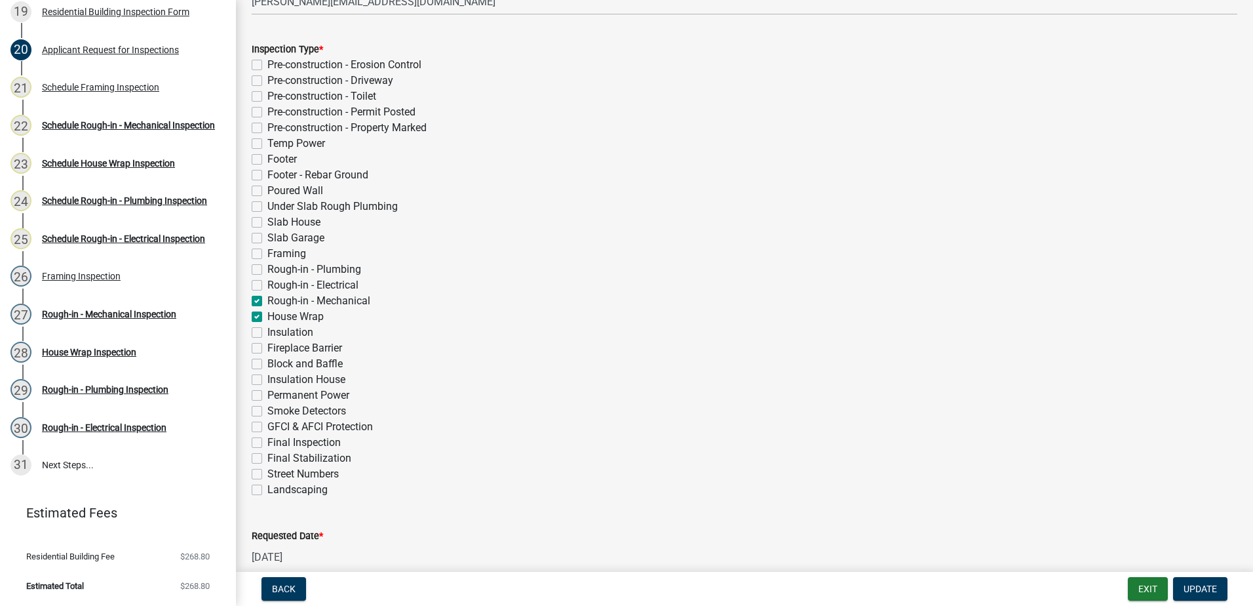
click at [267, 298] on label "Rough-in - Mechanical" at bounding box center [318, 301] width 103 height 16
click at [267, 298] on input "Rough-in - Mechanical" at bounding box center [271, 297] width 9 height 9
checkbox input "false"
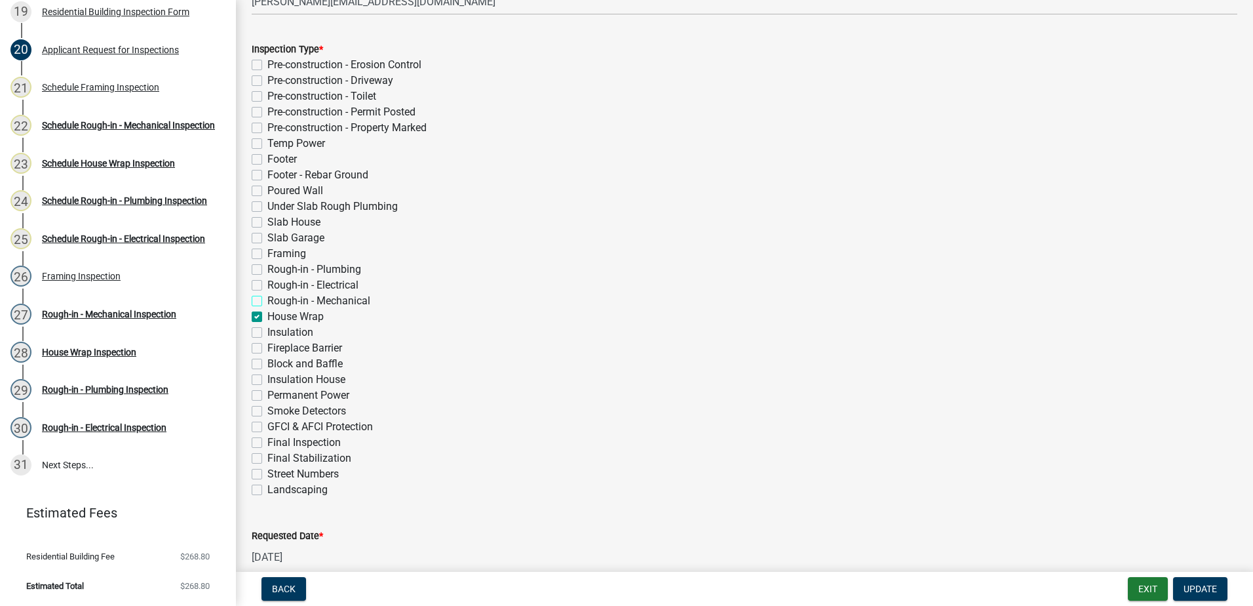
checkbox input "false"
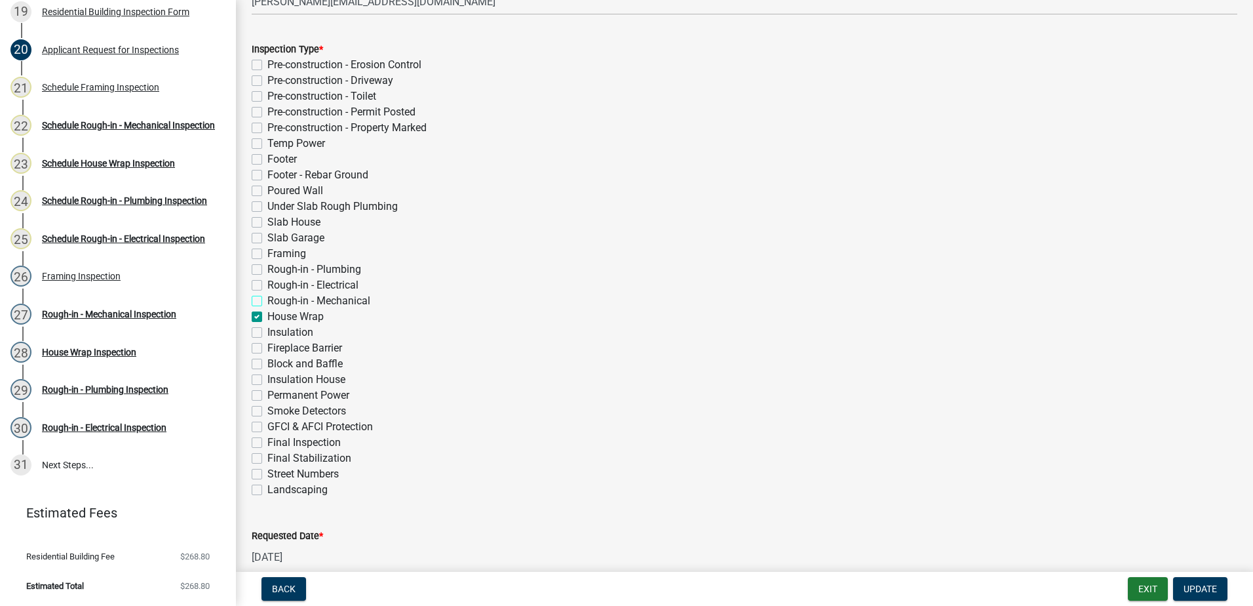
checkbox input "false"
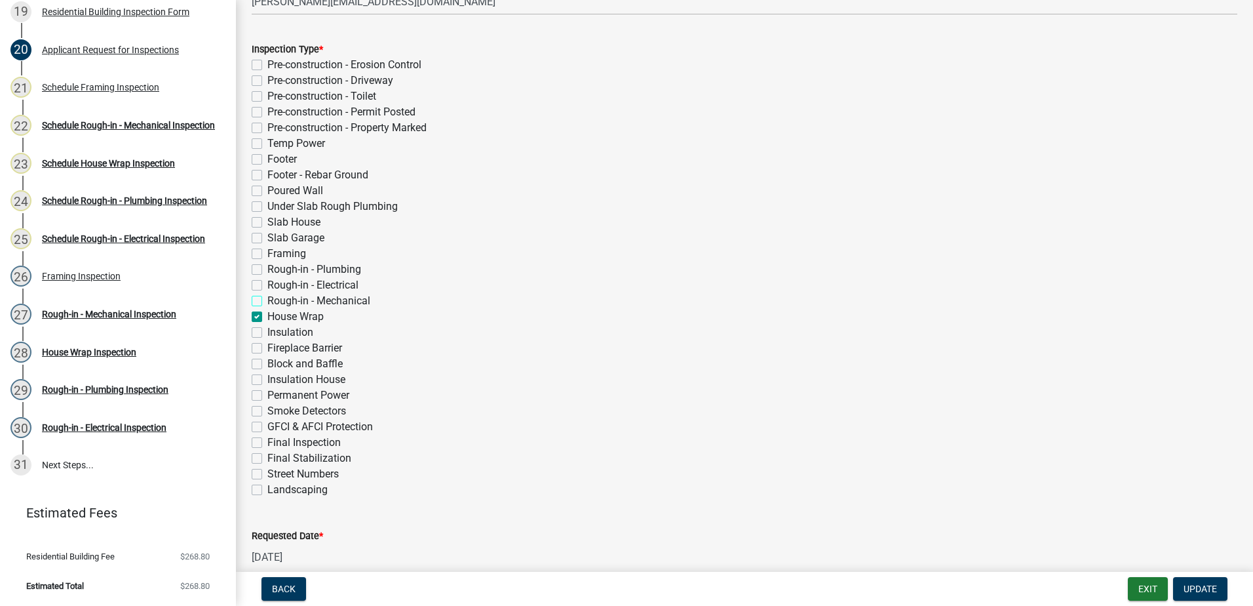
checkbox input "false"
checkbox input "true"
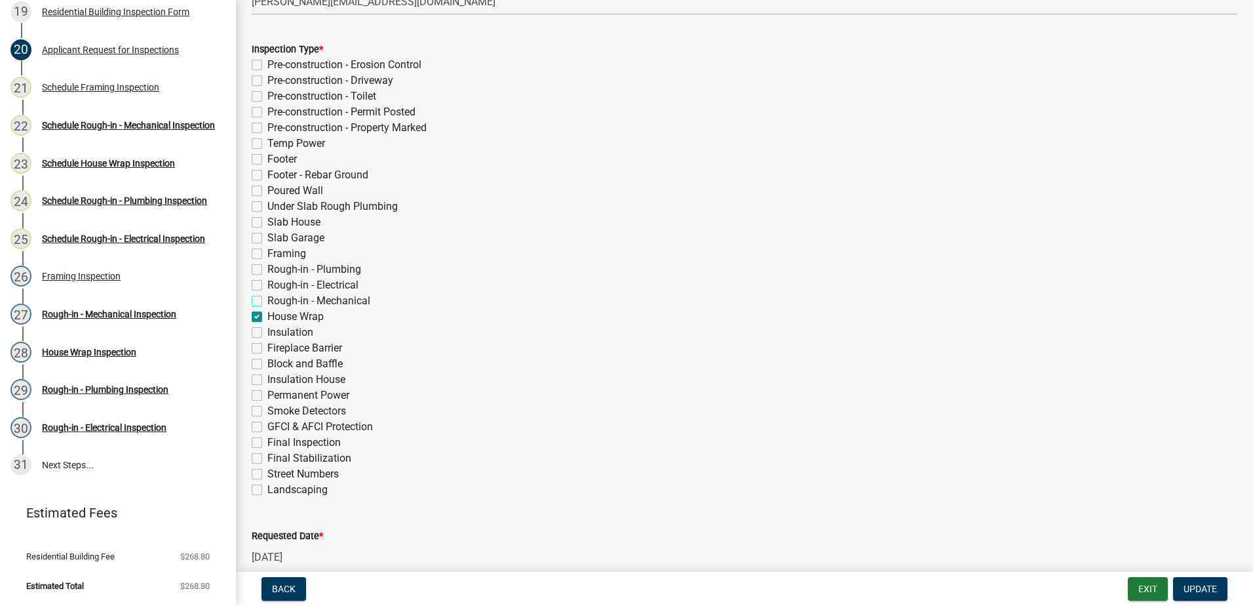
checkbox input "false"
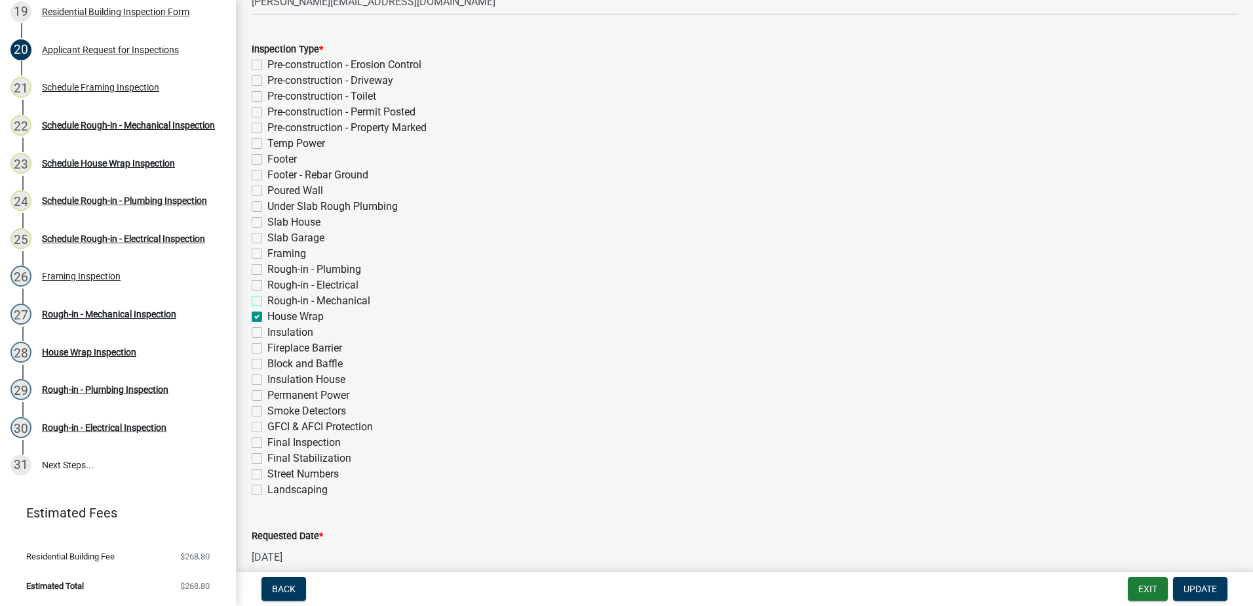
checkbox input "false"
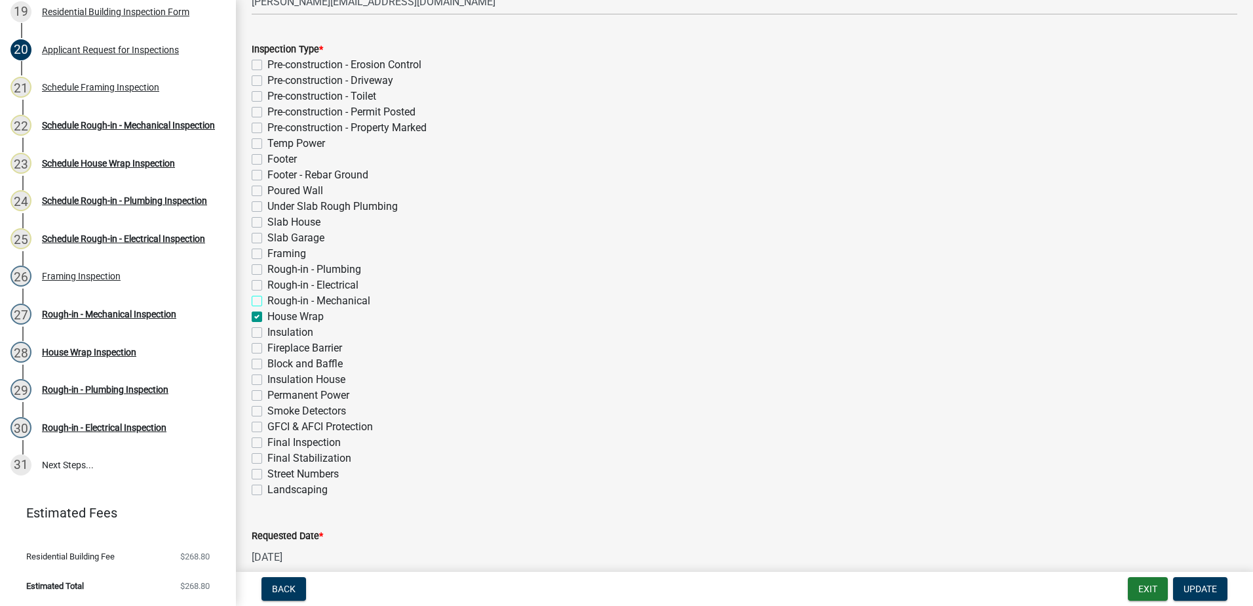
checkbox input "false"
click at [267, 318] on label "House Wrap" at bounding box center [295, 317] width 56 height 16
click at [267, 317] on input "House Wrap" at bounding box center [271, 313] width 9 height 9
checkbox input "false"
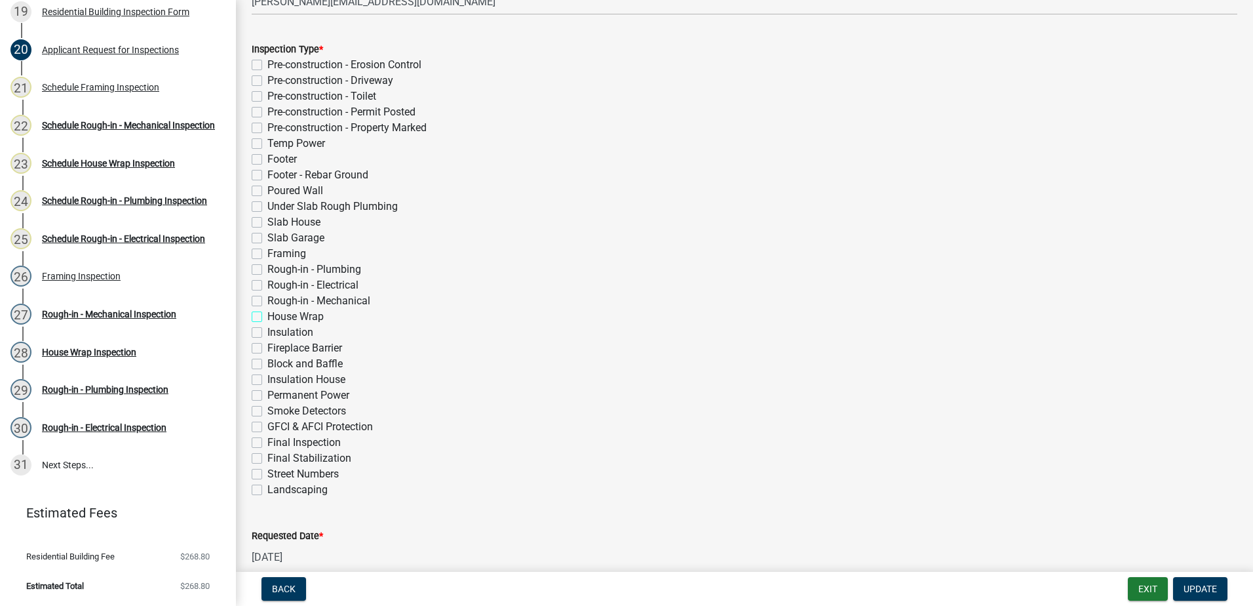
checkbox input "false"
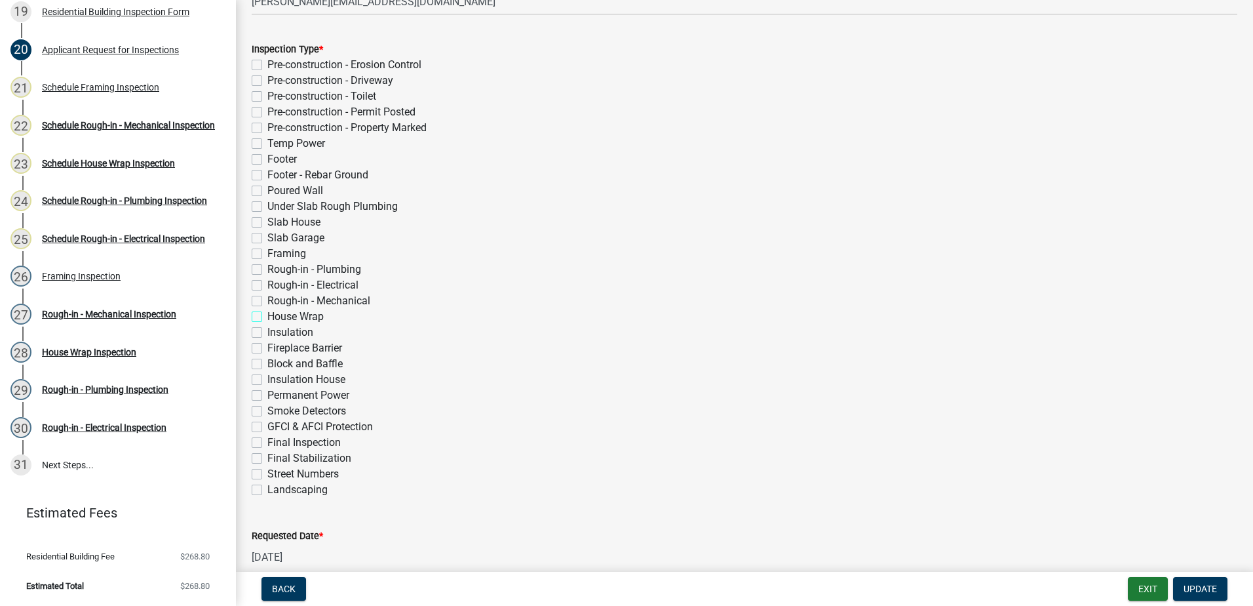
checkbox input "false"
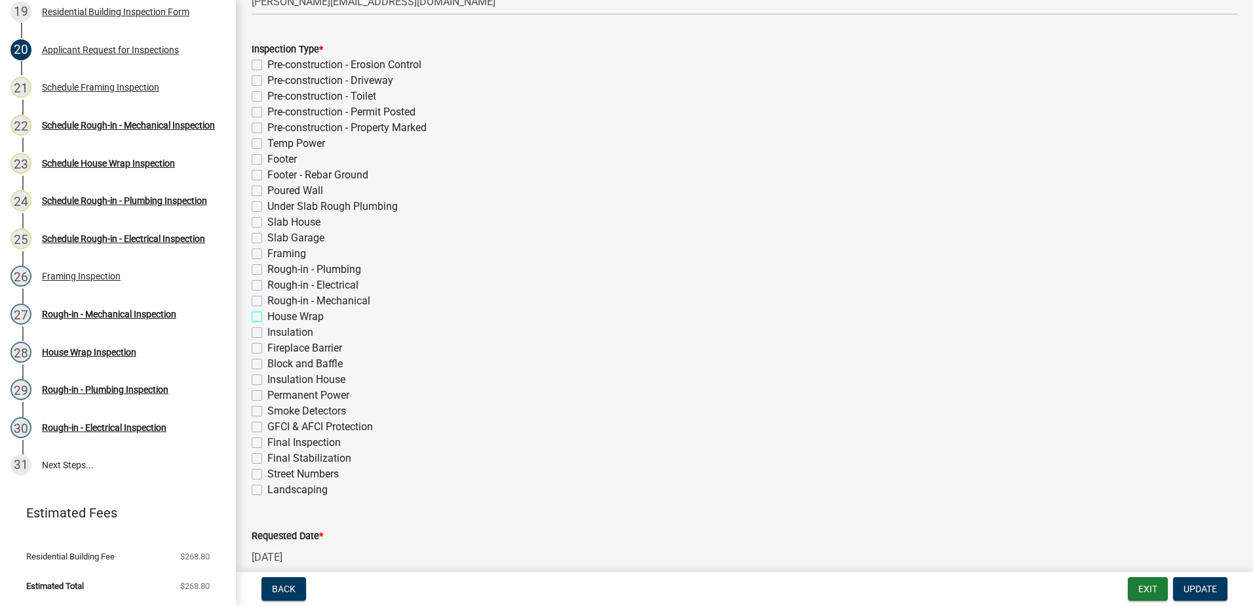
checkbox input "false"
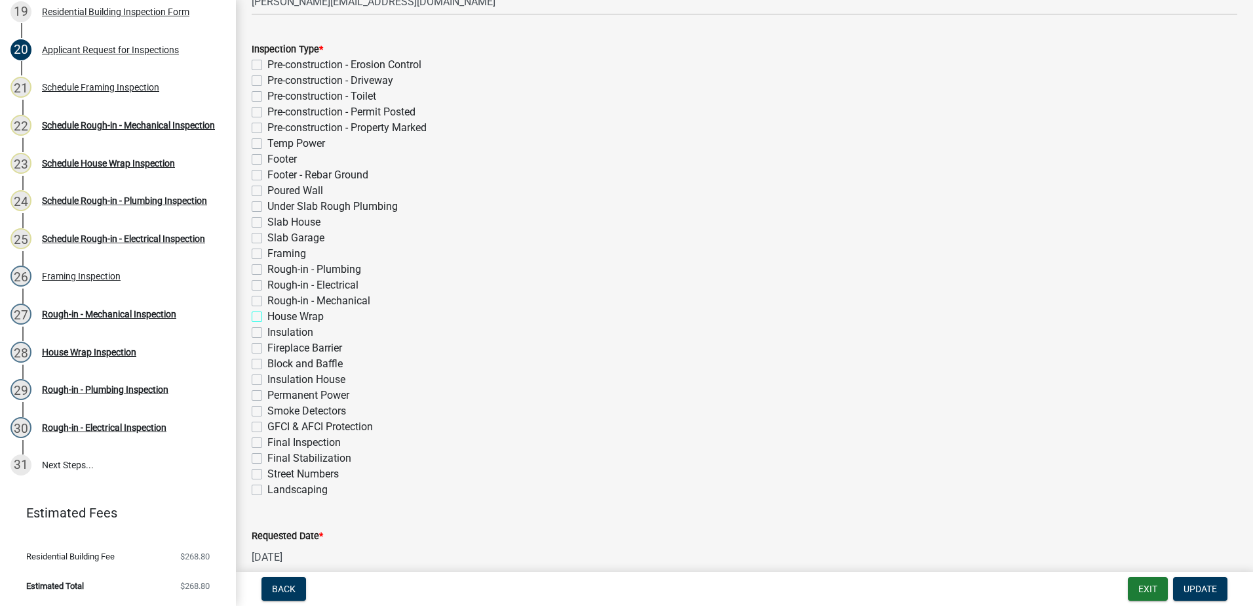
checkbox input "false"
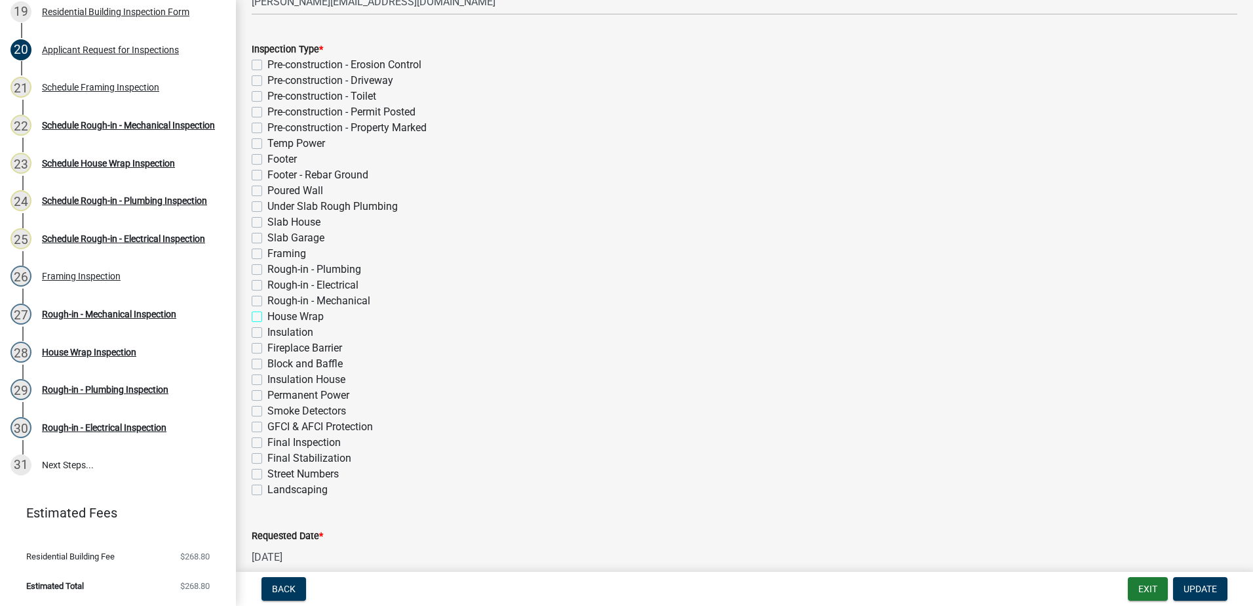
checkbox input "false"
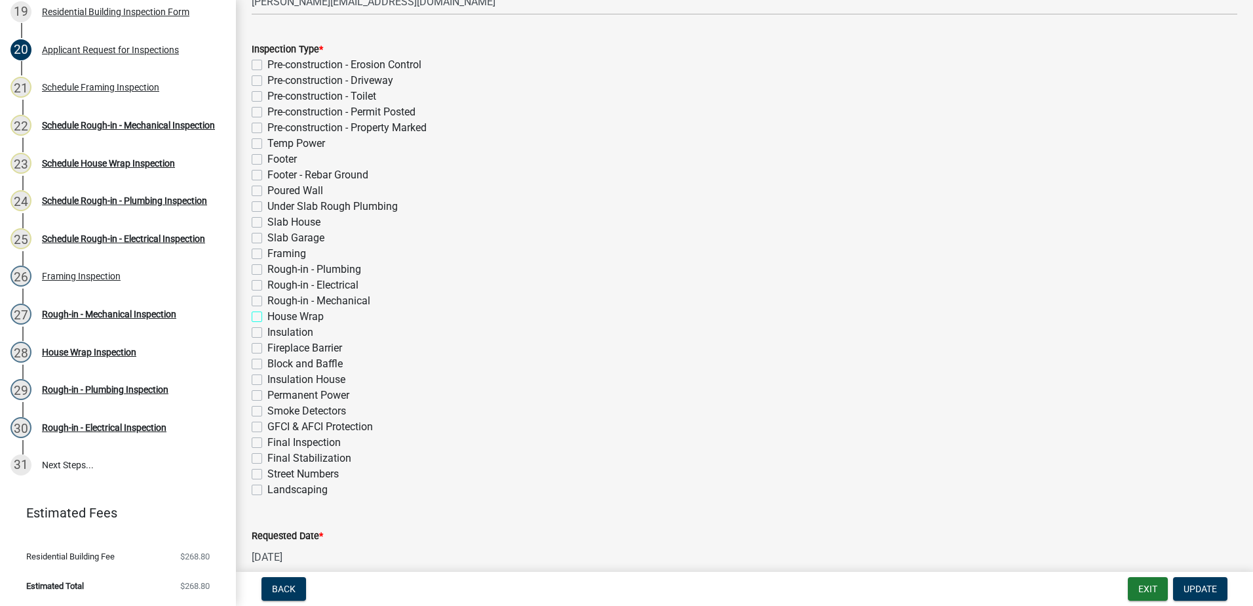
checkbox input "false"
click at [267, 334] on label "Insulation" at bounding box center [290, 332] width 46 height 16
click at [267, 333] on input "Insulation" at bounding box center [271, 328] width 9 height 9
checkbox input "true"
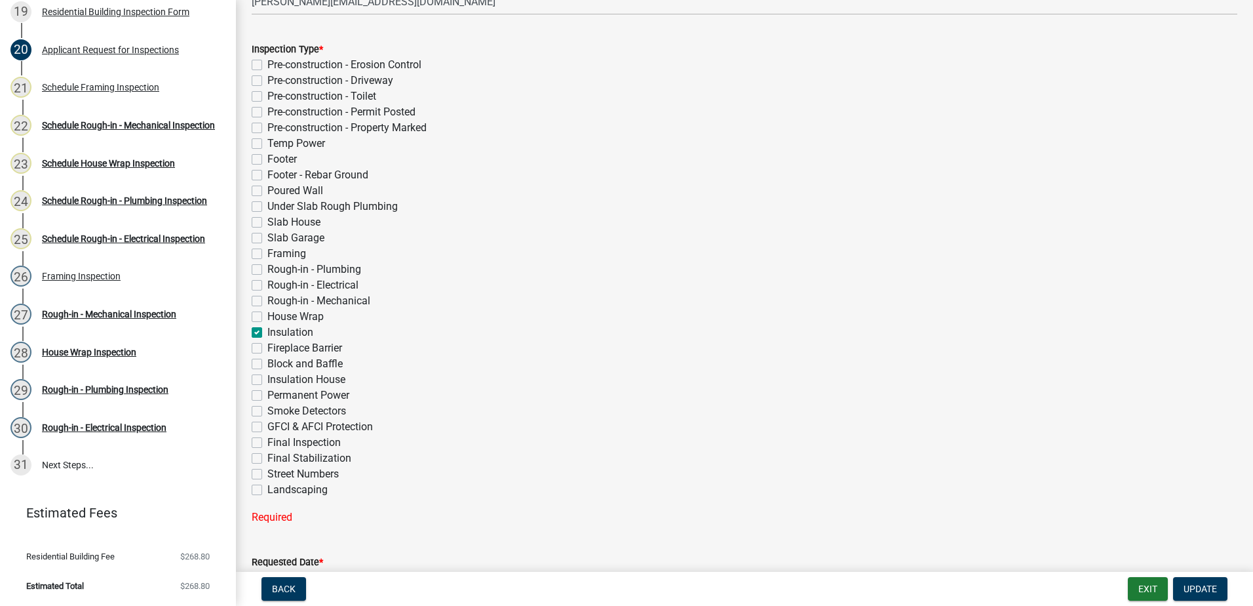
checkbox input "false"
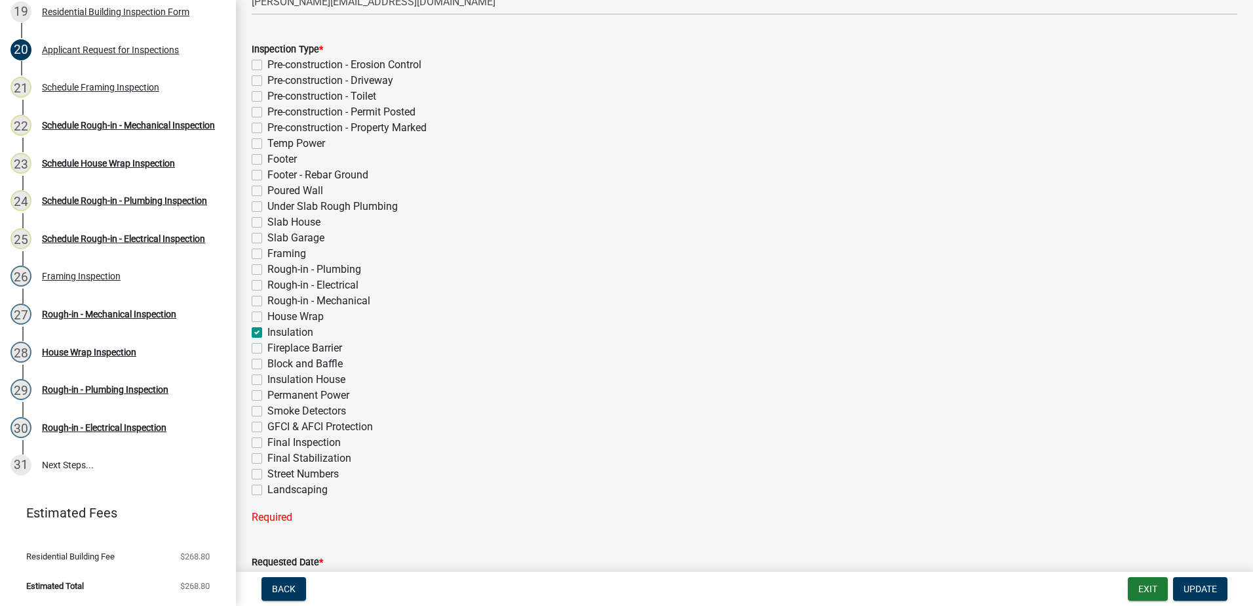
checkbox input "false"
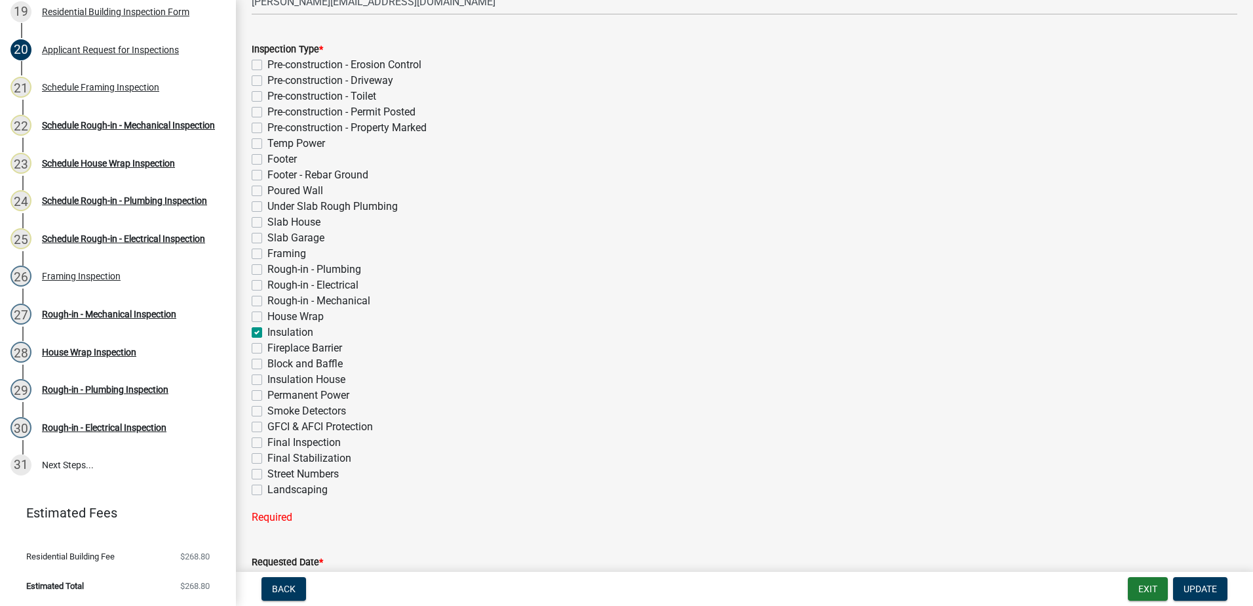
checkbox input "false"
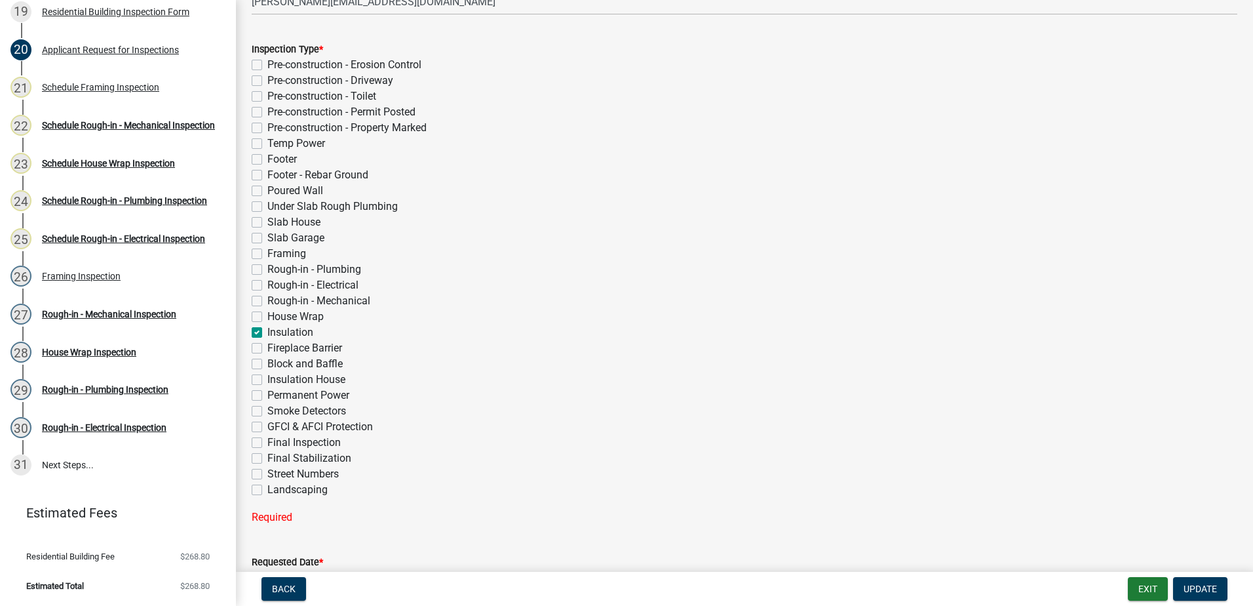
checkbox input "false"
checkbox input "true"
checkbox input "false"
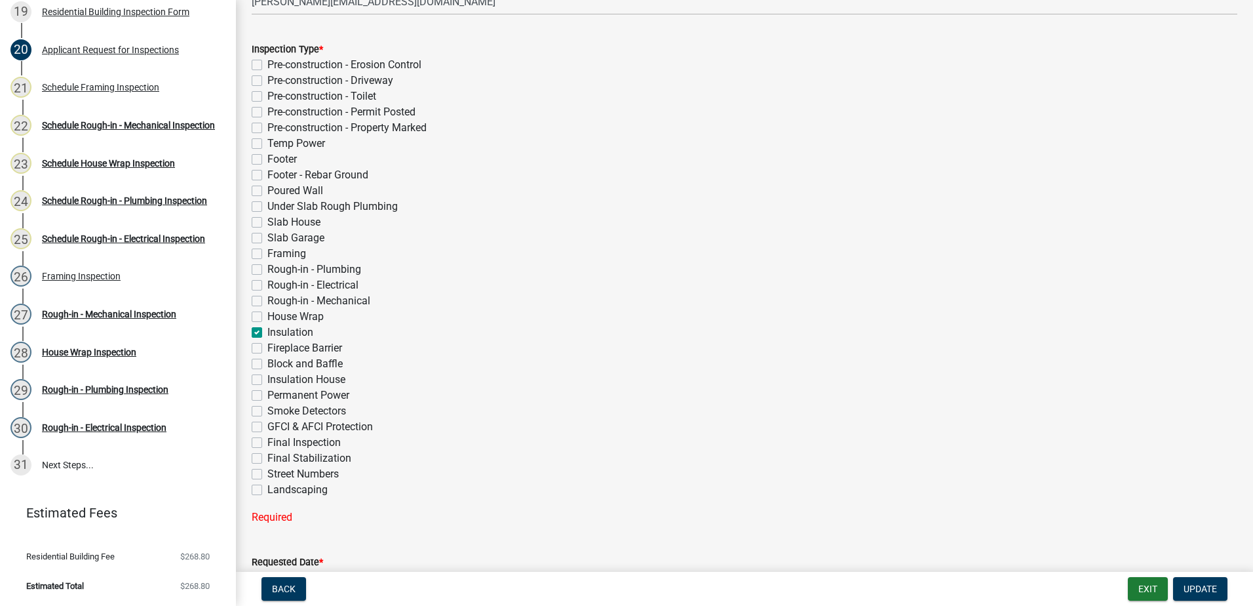
checkbox input "false"
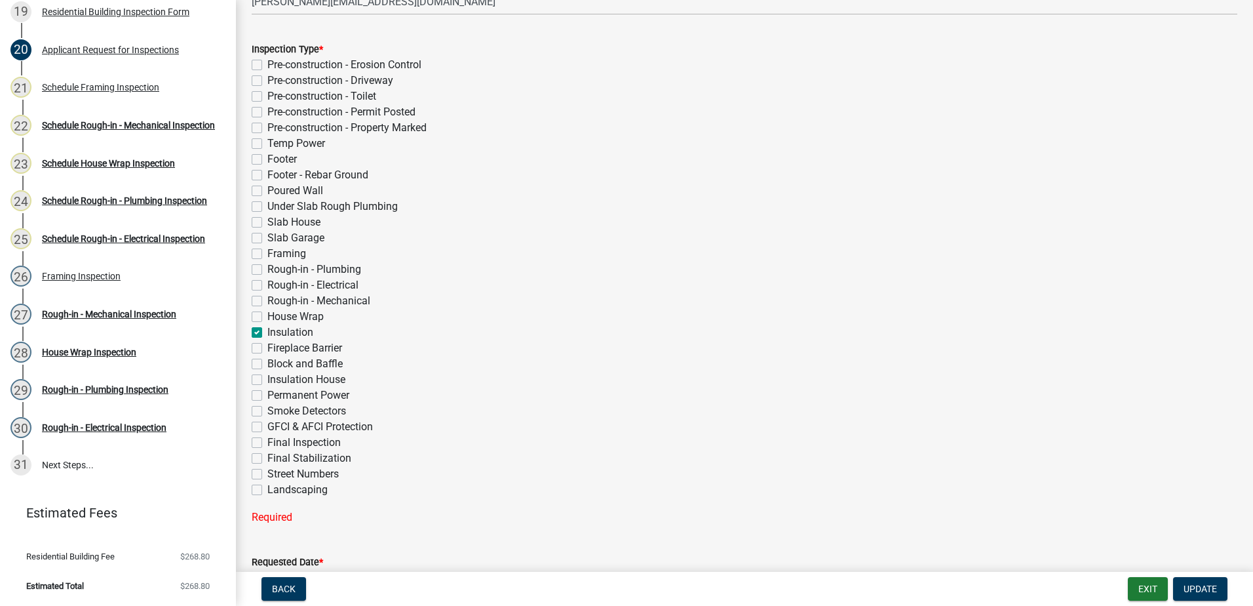
checkbox input "false"
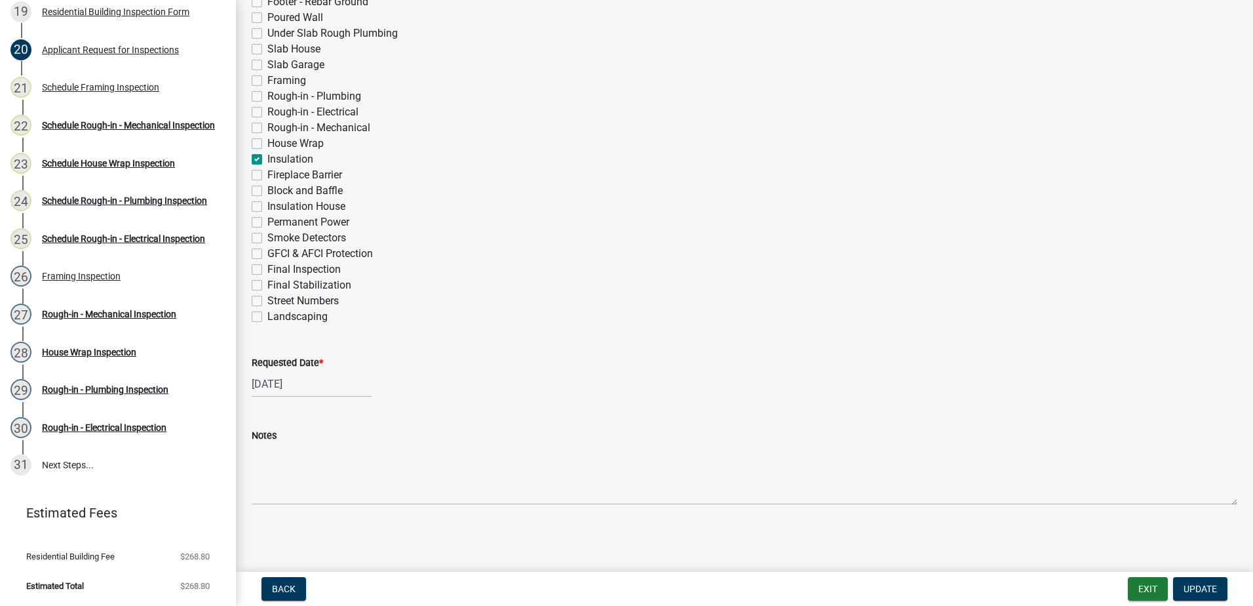
select select "9"
select select "2025"
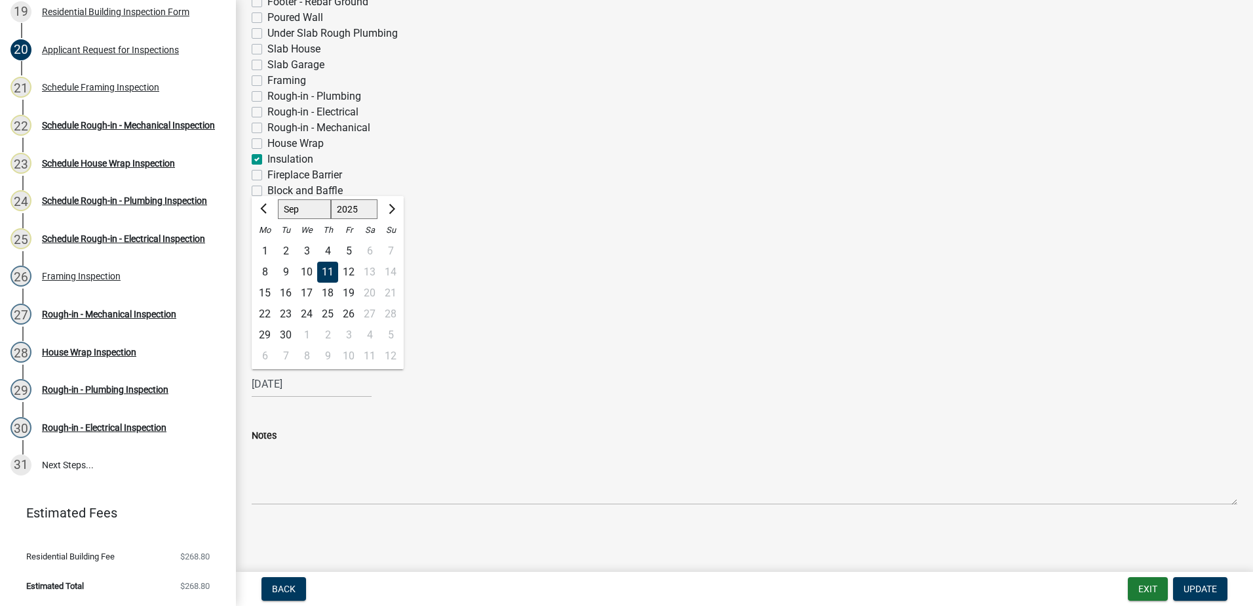
click at [281, 383] on input "[DATE]" at bounding box center [312, 383] width 120 height 27
click at [287, 292] on div "16" at bounding box center [285, 292] width 21 height 21
type input "09/16/2025"
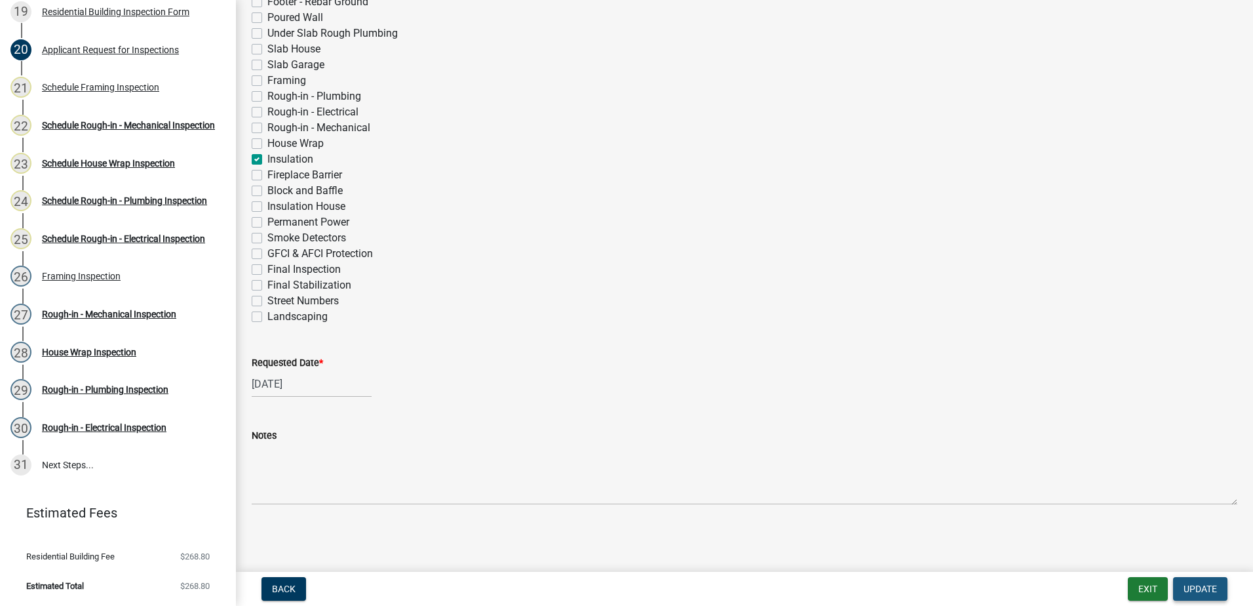
click at [1197, 577] on button "Update" at bounding box center [1200, 589] width 54 height 24
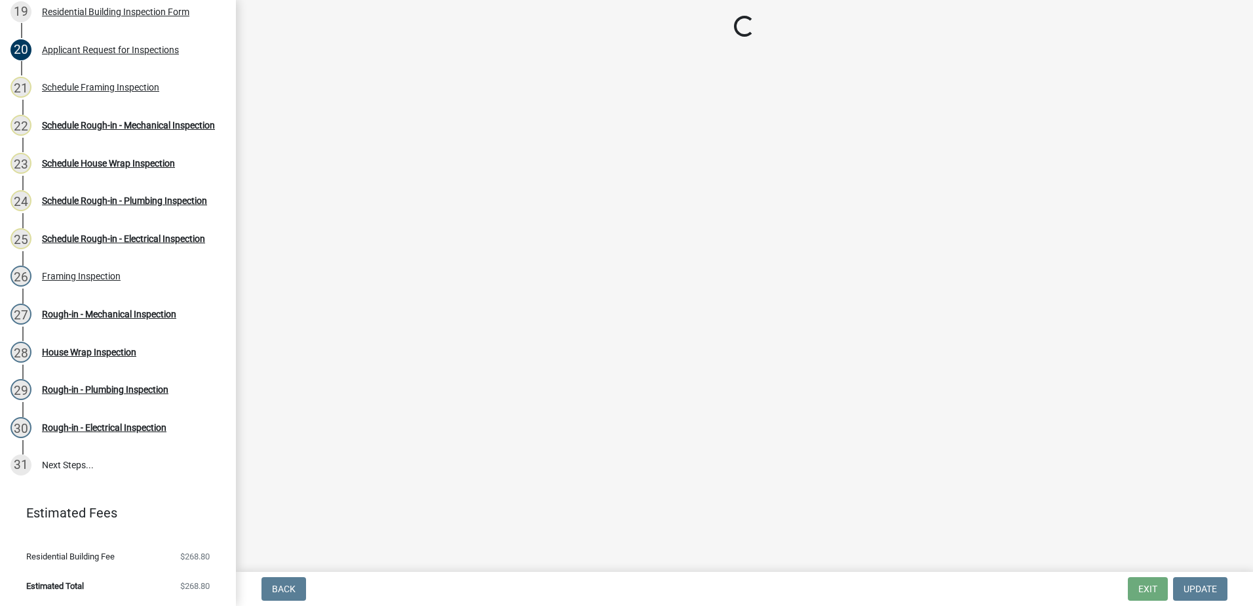
scroll to position [606, 0]
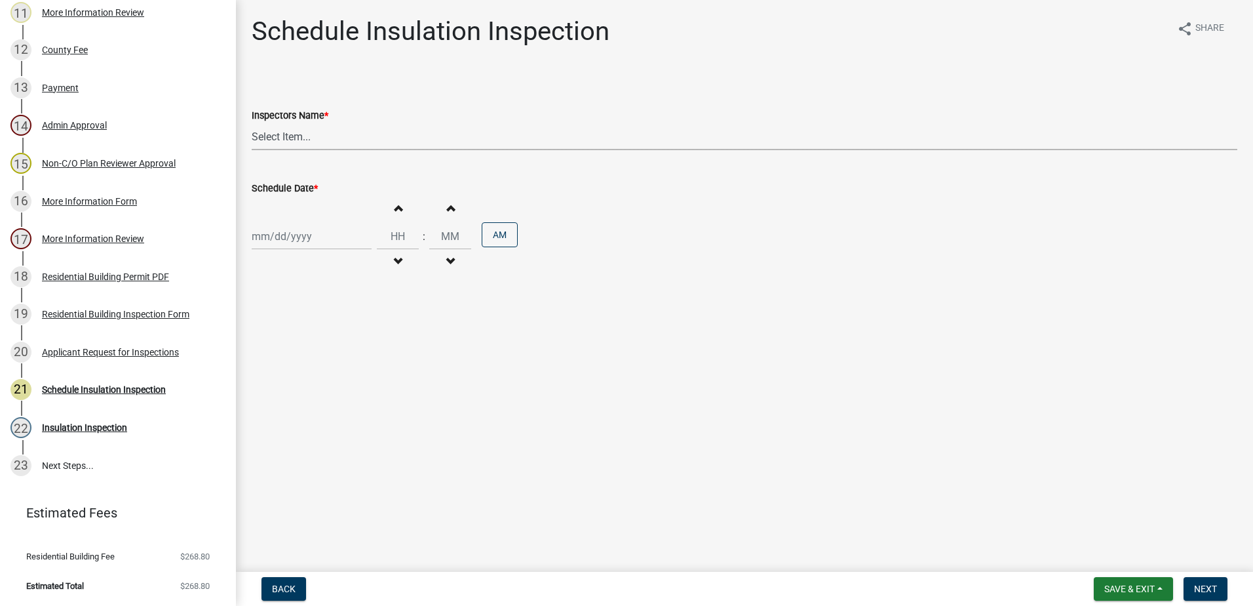
click at [290, 144] on select "Select Item... mrivera (Michele Rivera) StephanieM (Stephanie Morris ) QGrissom…" at bounding box center [745, 136] width 986 height 27
select select "a0ea4169-8540-4a2c-b9f4-cf4c1ffdeb95"
click at [252, 123] on select "Select Item... mrivera (Michele Rivera) StephanieM (Stephanie Morris ) QGrissom…" at bounding box center [745, 136] width 986 height 27
click at [284, 250] on div "Increment hours Decrement hours : Increment minutes Decrement minutes AM" at bounding box center [745, 236] width 986 height 81
click at [291, 243] on div at bounding box center [312, 236] width 120 height 27
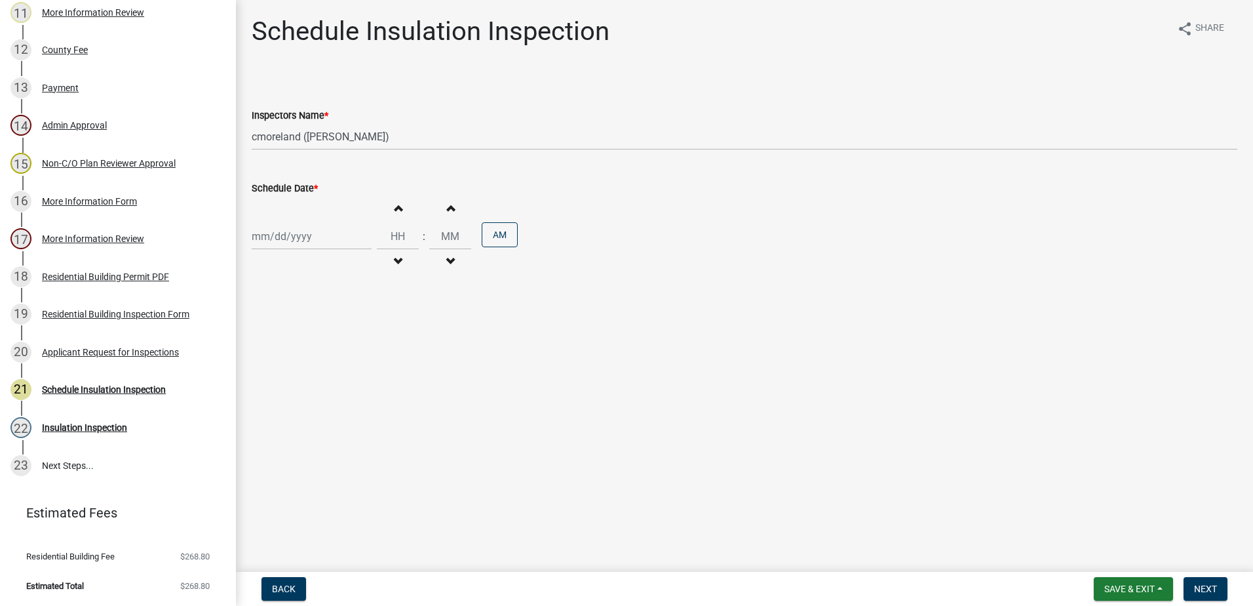
select select "9"
select select "2025"
click at [310, 342] on div "17" at bounding box center [306, 348] width 21 height 21
type input "09/17/2025"
click at [1219, 579] on button "Next" at bounding box center [1206, 589] width 44 height 24
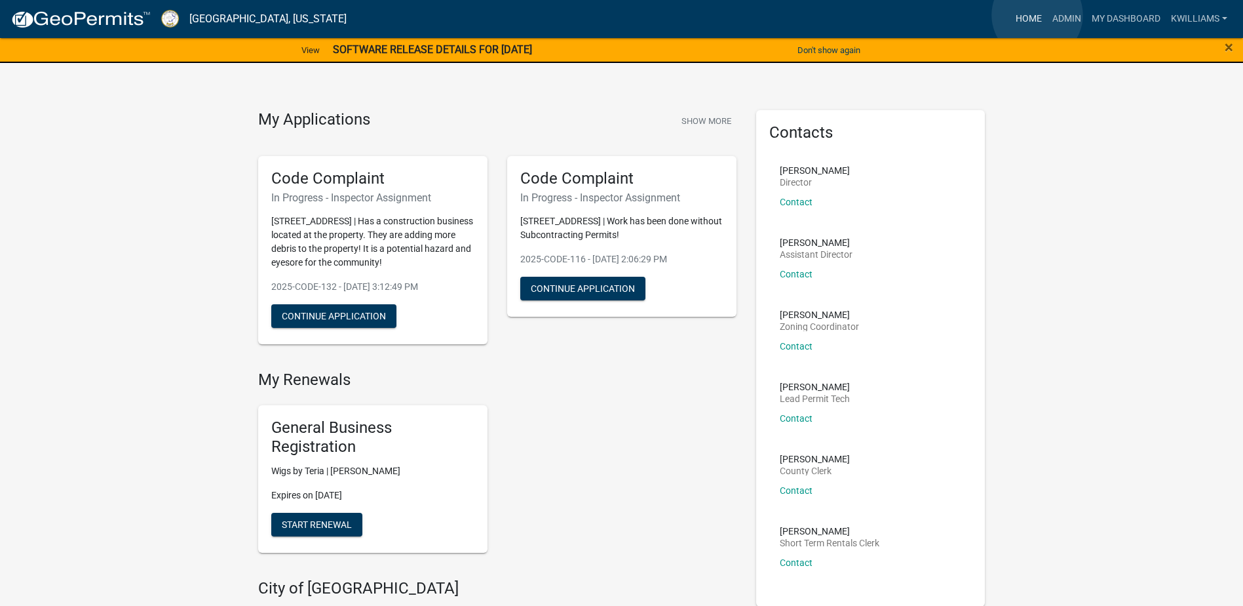
click at [1038, 15] on link "Home" at bounding box center [1029, 19] width 37 height 25
click at [1057, 21] on link "Admin" at bounding box center [1066, 19] width 39 height 25
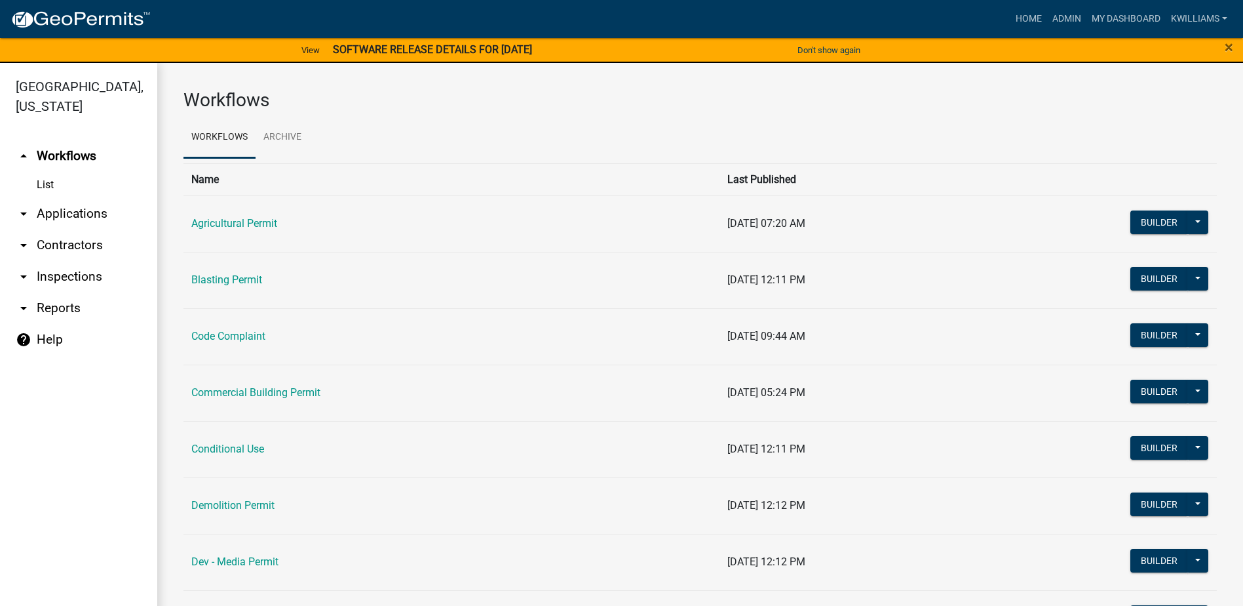
click at [66, 277] on link "arrow_drop_down Inspections" at bounding box center [78, 276] width 157 height 31
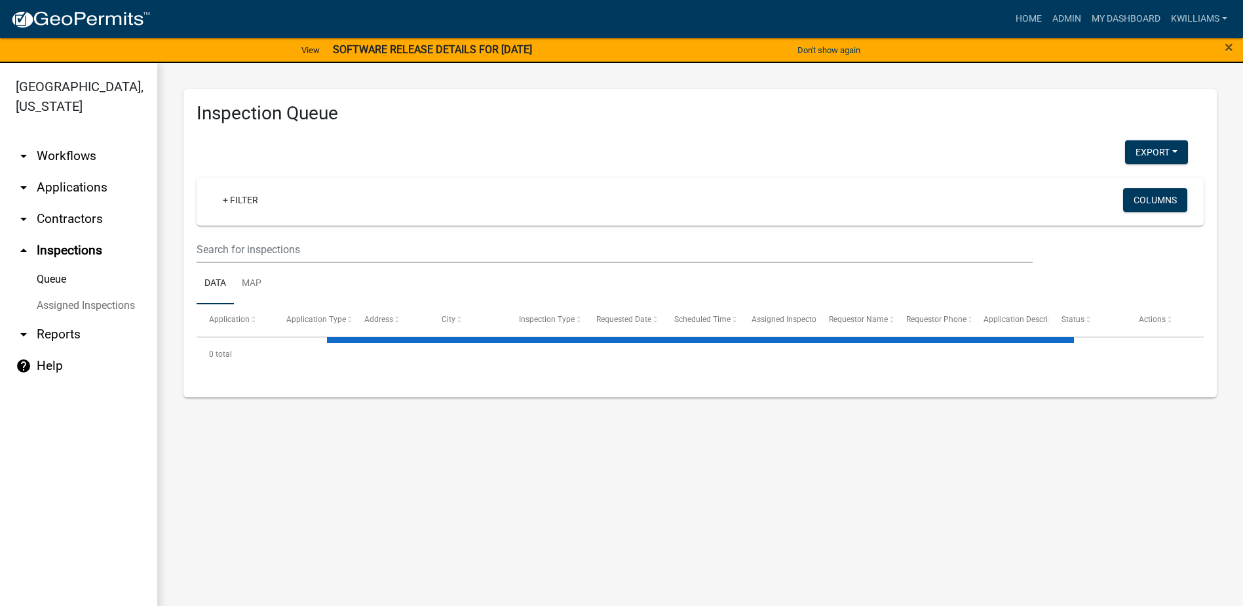
click at [320, 263] on ul "Data Map" at bounding box center [700, 283] width 1007 height 41
click at [315, 258] on input "text" at bounding box center [615, 249] width 836 height 27
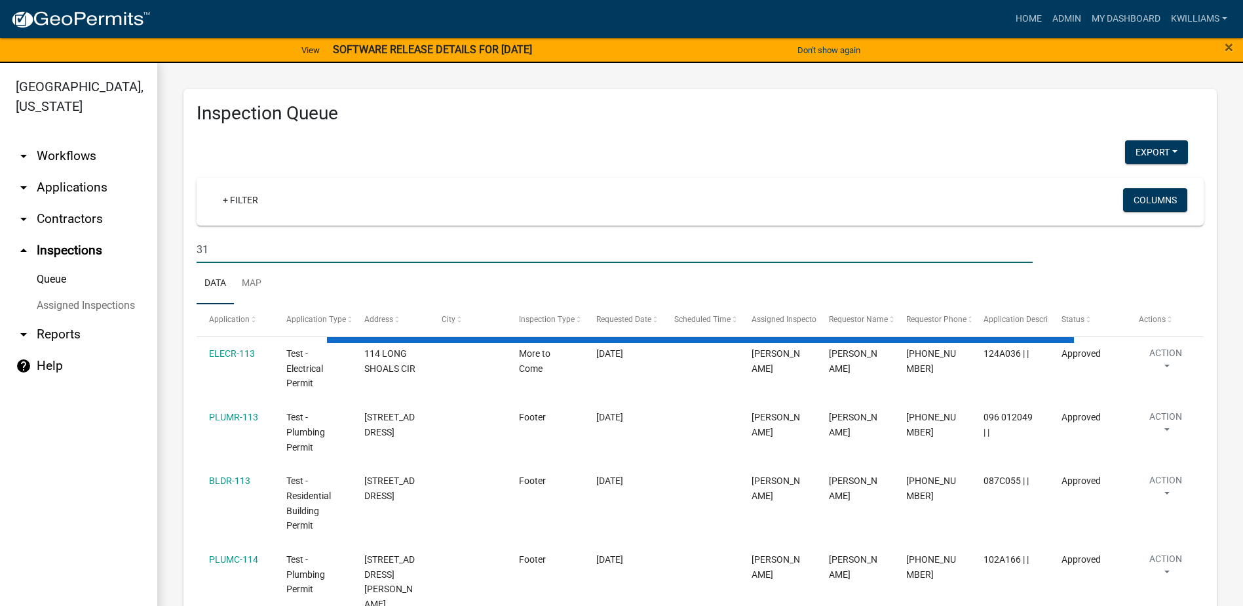
type input "3"
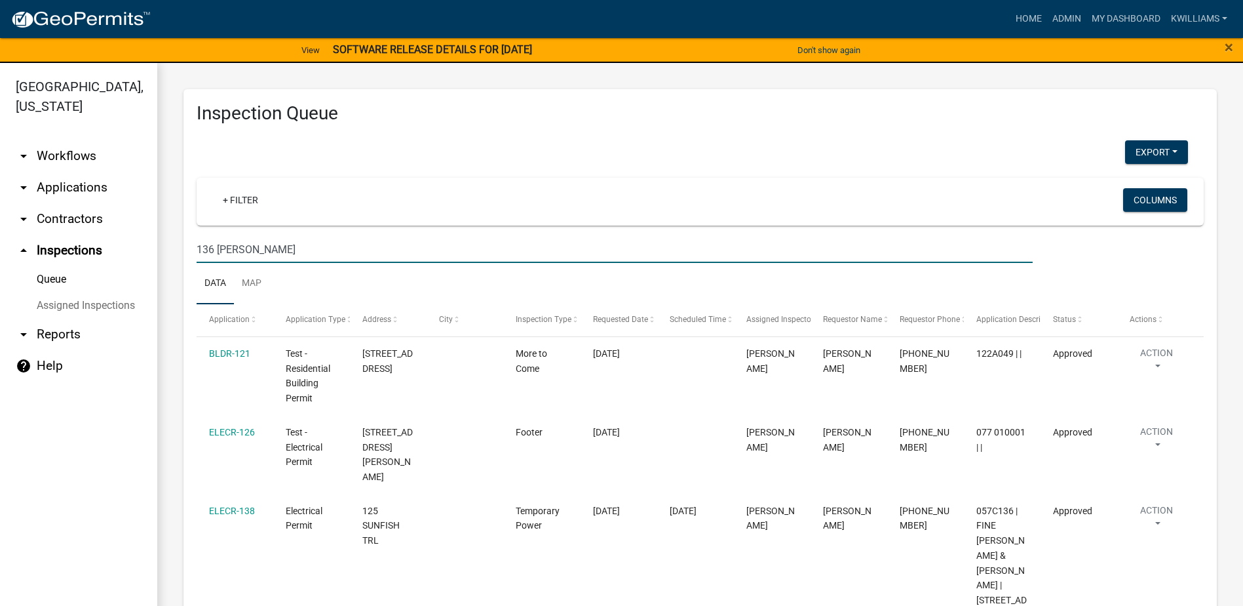
type input "136 [PERSON_NAME]"
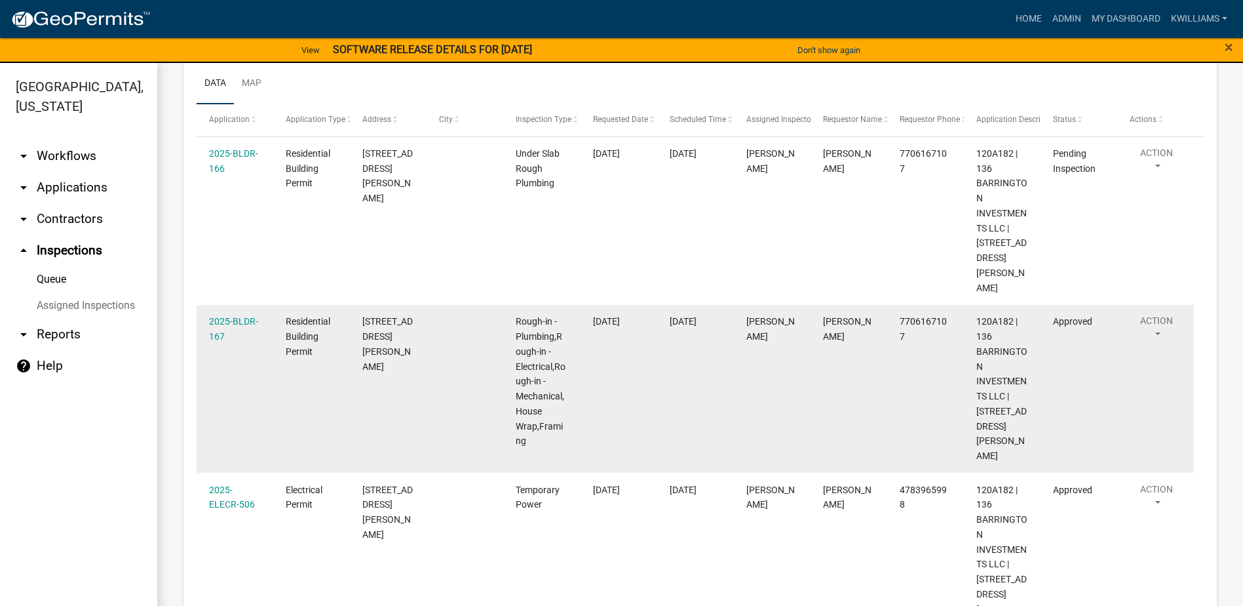
scroll to position [235, 0]
